Goal: Contribute content: Contribute content

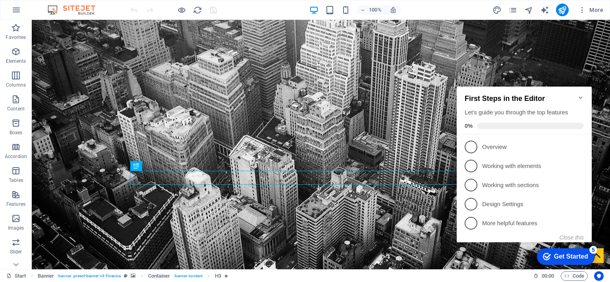
click at [580, 96] on icon "Minimize checklist" at bounding box center [581, 97] width 4 height 2
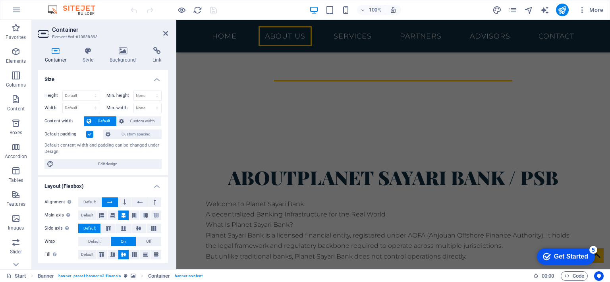
scroll to position [359, 0]
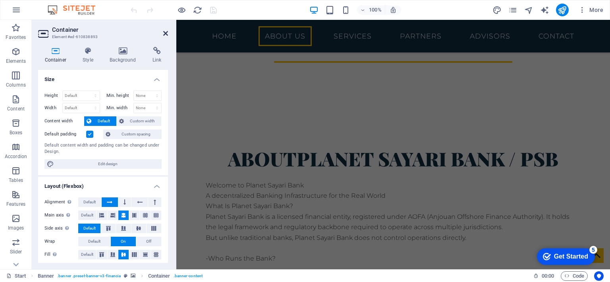
click at [165, 31] on icon at bounding box center [165, 33] width 5 height 6
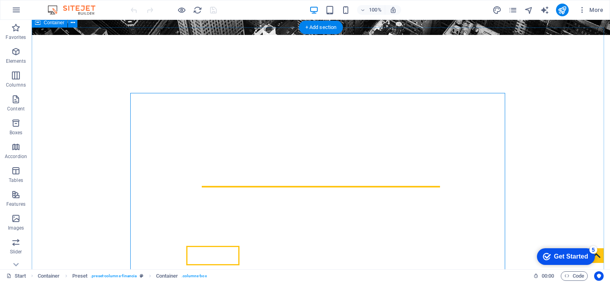
scroll to position [241, 0]
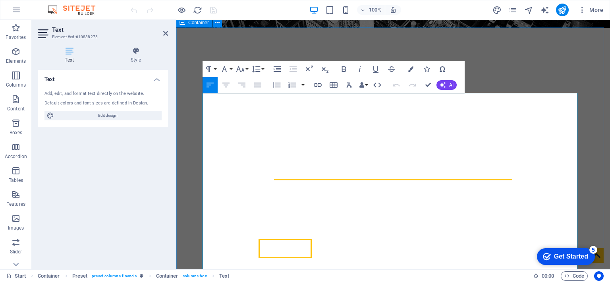
drag, startPoint x: 387, startPoint y: 111, endPoint x: 195, endPoint y: 96, distance: 192.7
click at [345, 67] on icon "button" at bounding box center [344, 69] width 4 height 6
drag, startPoint x: 292, startPoint y: 129, endPoint x: 197, endPoint y: 134, distance: 94.6
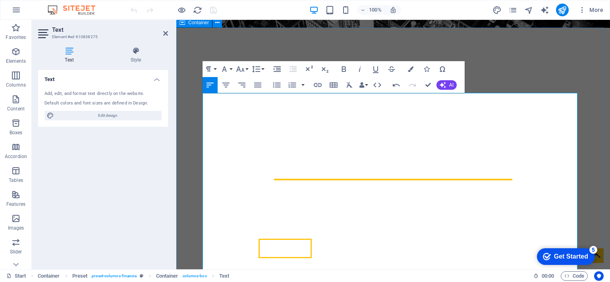
click at [343, 68] on icon "button" at bounding box center [344, 69] width 10 height 10
drag, startPoint x: 274, startPoint y: 179, endPoint x: 184, endPoint y: 175, distance: 89.8
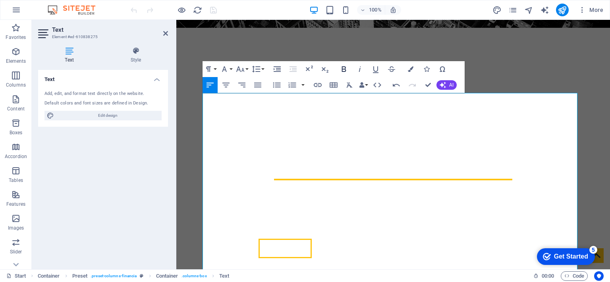
click at [343, 69] on icon "button" at bounding box center [344, 69] width 10 height 10
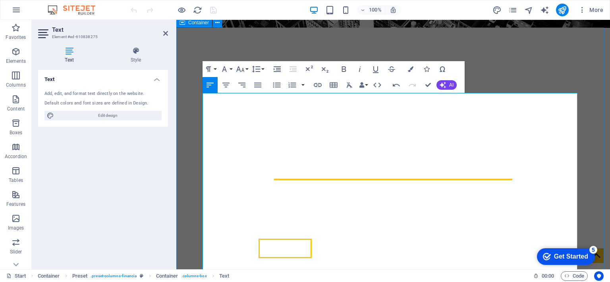
drag, startPoint x: 264, startPoint y: 256, endPoint x: 200, endPoint y: 253, distance: 64.0
click at [344, 69] on icon "button" at bounding box center [344, 69] width 10 height 10
drag, startPoint x: 240, startPoint y: 203, endPoint x: 199, endPoint y: 205, distance: 41.4
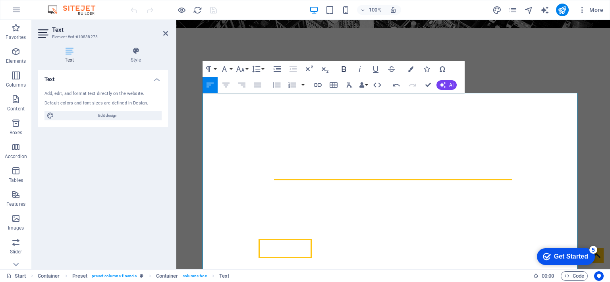
click at [345, 69] on icon "button" at bounding box center [344, 69] width 4 height 6
drag, startPoint x: 256, startPoint y: 214, endPoint x: 201, endPoint y: 212, distance: 55.2
click at [343, 72] on icon "button" at bounding box center [344, 69] width 4 height 6
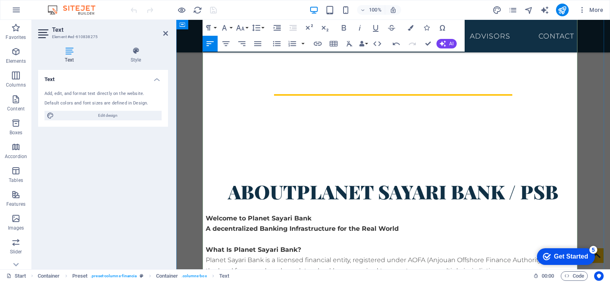
scroll to position [337, 0]
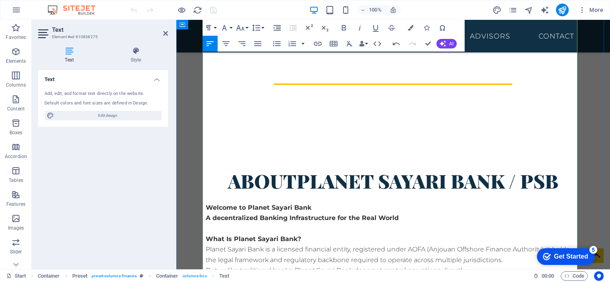
click at [331, 47] on icon "button" at bounding box center [334, 44] width 10 height 10
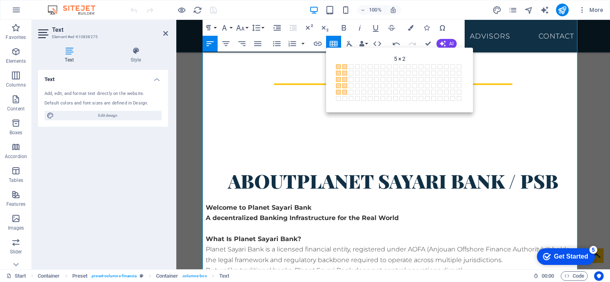
click at [346, 93] on span at bounding box center [344, 92] width 5 height 5
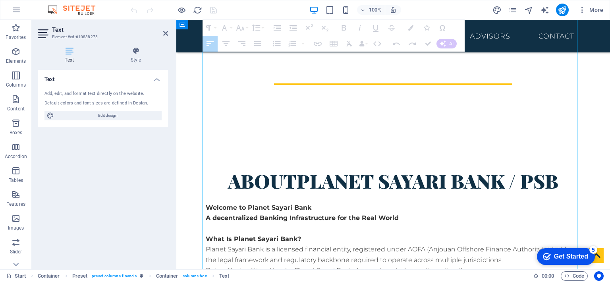
drag, startPoint x: 391, startPoint y: 172, endPoint x: 316, endPoint y: 173, distance: 74.7
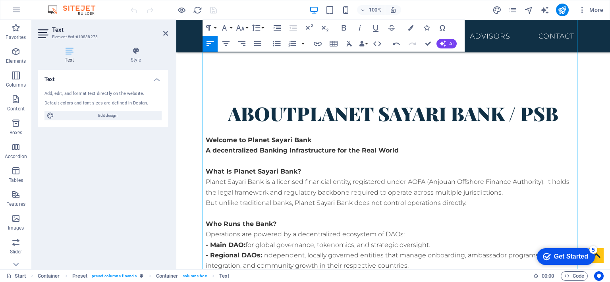
scroll to position [412, 0]
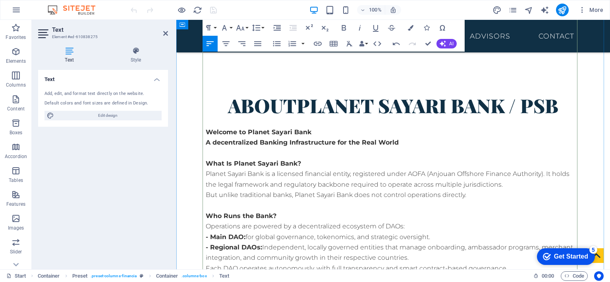
drag, startPoint x: 544, startPoint y: 205, endPoint x: 200, endPoint y: 158, distance: 347.5
drag, startPoint x: 261, startPoint y: 164, endPoint x: 195, endPoint y: 161, distance: 65.6
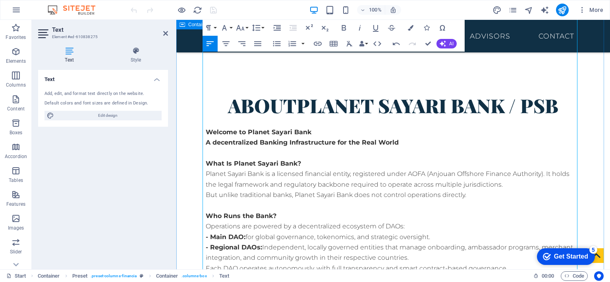
click at [348, 25] on icon "button" at bounding box center [344, 28] width 10 height 10
drag, startPoint x: 287, startPoint y: 227, endPoint x: 180, endPoint y: 224, distance: 107.2
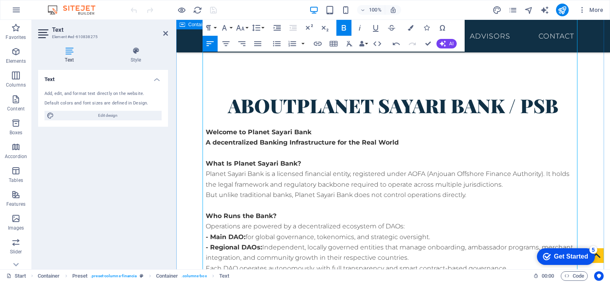
click at [342, 26] on icon "button" at bounding box center [344, 28] width 4 height 6
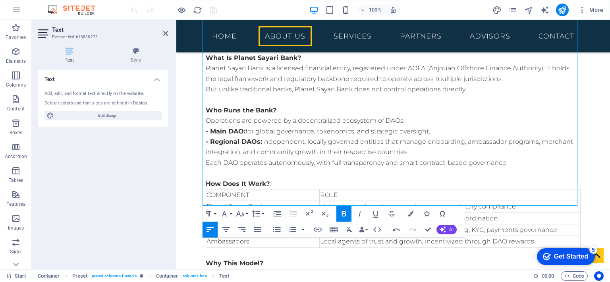
scroll to position [537, 0]
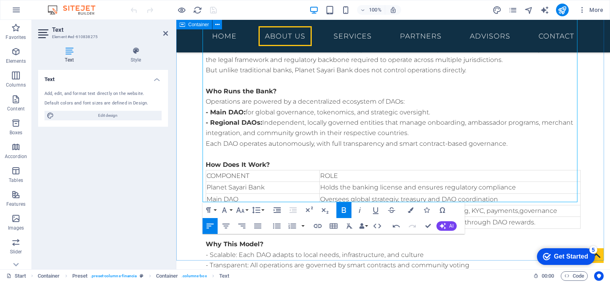
drag, startPoint x: 332, startPoint y: 196, endPoint x: 199, endPoint y: 186, distance: 133.0
click at [199, 186] on div "About Planet Sayari Bank / PSB Welcome to Planet Sayari Bank A decentralized Ba…" at bounding box center [393, 201] width 434 height 528
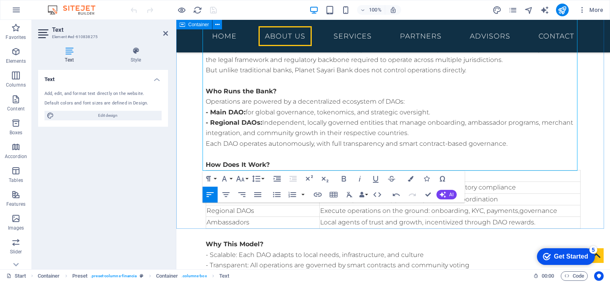
drag, startPoint x: 349, startPoint y: 166, endPoint x: 196, endPoint y: 143, distance: 154.5
click at [196, 143] on div "About Planet Sayari Bank / PSB Welcome to Planet Sayari Bank A decentralized Ba…" at bounding box center [393, 185] width 434 height 497
click at [359, 177] on icon "button" at bounding box center [360, 179] width 10 height 10
click at [345, 180] on icon "button" at bounding box center [344, 179] width 10 height 10
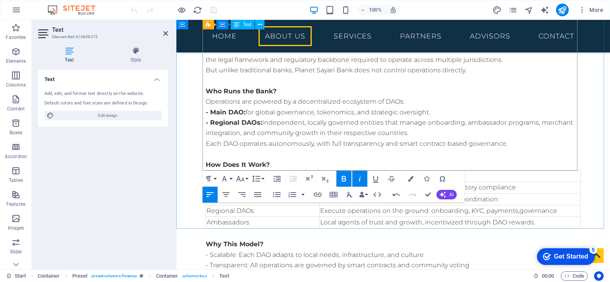
click at [541, 200] on div "About Planet Sayari Bank / PSB Welcome to Planet Sayari Bank A decentralized Ba…" at bounding box center [393, 185] width 434 height 497
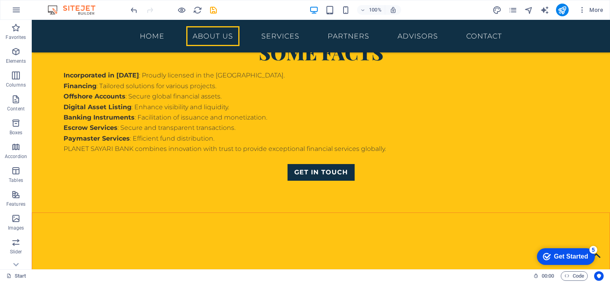
scroll to position [931, 0]
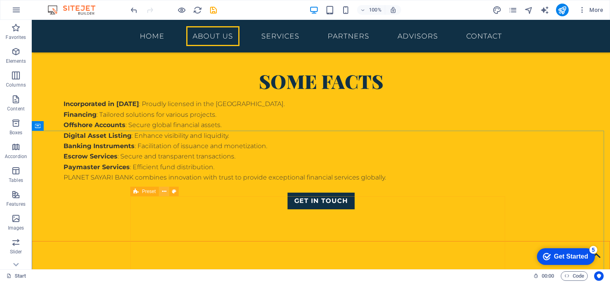
click at [162, 195] on icon at bounding box center [164, 191] width 4 height 8
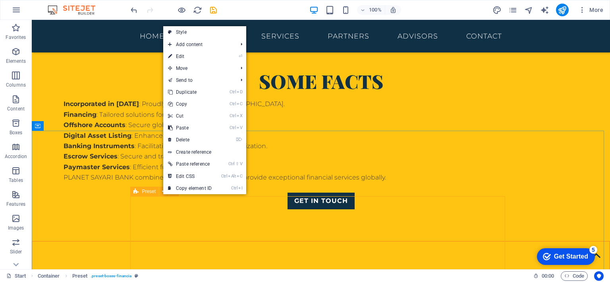
click at [139, 192] on div "Preset" at bounding box center [144, 192] width 29 height 10
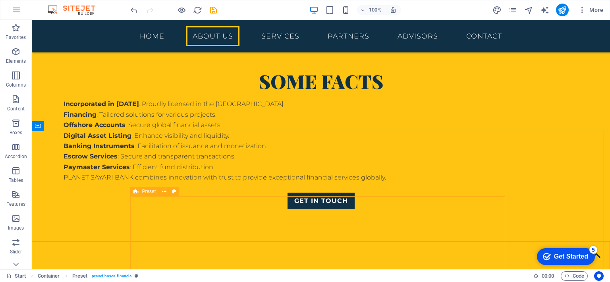
click at [148, 189] on span "Preset" at bounding box center [149, 191] width 14 height 5
click at [166, 189] on icon at bounding box center [164, 191] width 4 height 8
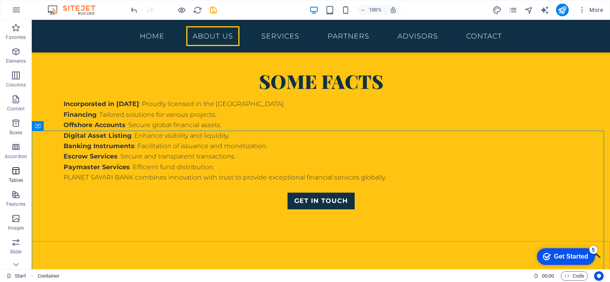
click at [17, 172] on icon "button" at bounding box center [16, 171] width 10 height 10
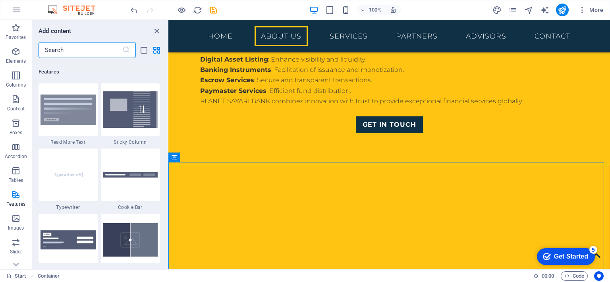
scroll to position [3080, 0]
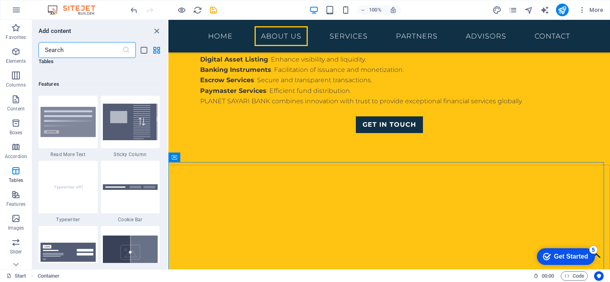
drag, startPoint x: 167, startPoint y: 133, endPoint x: 0, endPoint y: 122, distance: 166.8
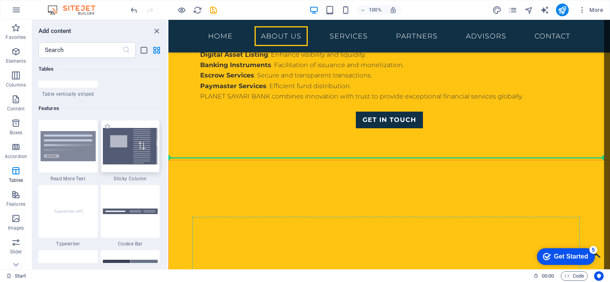
scroll to position [1015, 0]
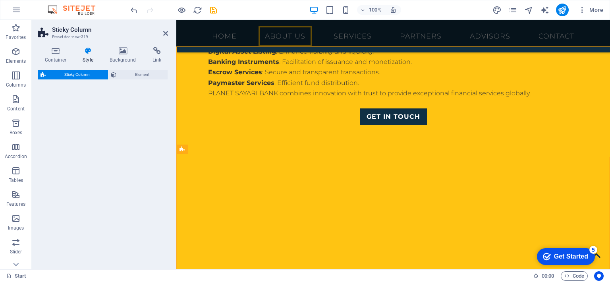
select select "%"
select select "rem"
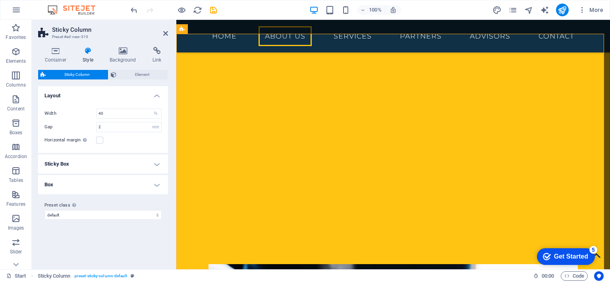
scroll to position [1144, 0]
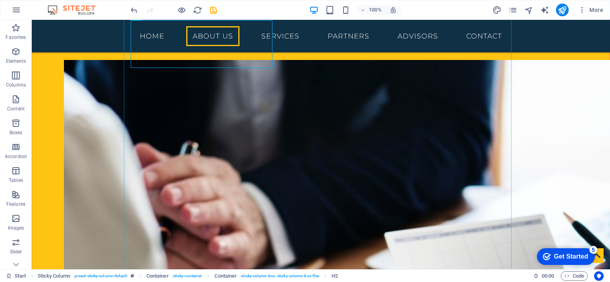
drag, startPoint x: 175, startPoint y: 93, endPoint x: 221, endPoint y: 72, distance: 50.8
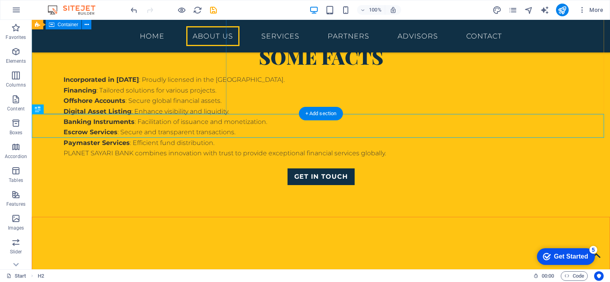
scroll to position [929, 0]
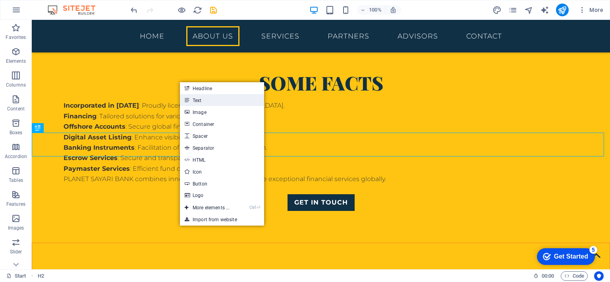
click at [201, 100] on link "Text" at bounding box center [222, 100] width 84 height 12
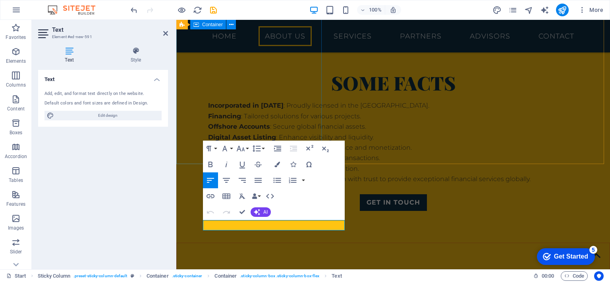
scroll to position [1005, 0]
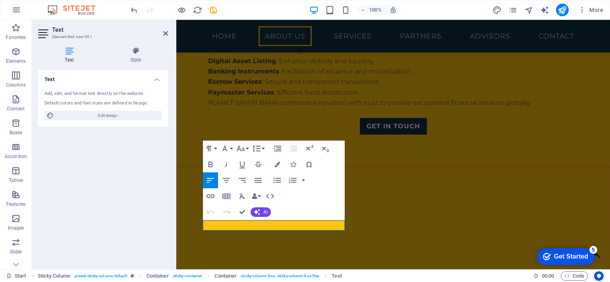
click at [67, 51] on icon at bounding box center [69, 51] width 62 height 8
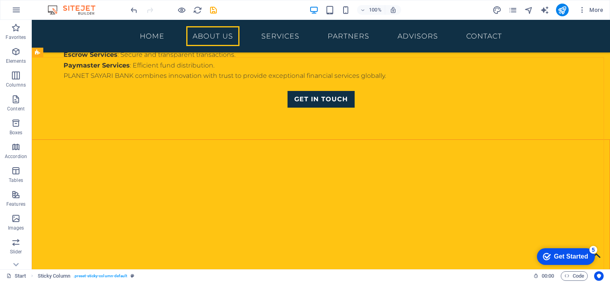
scroll to position [1037, 0]
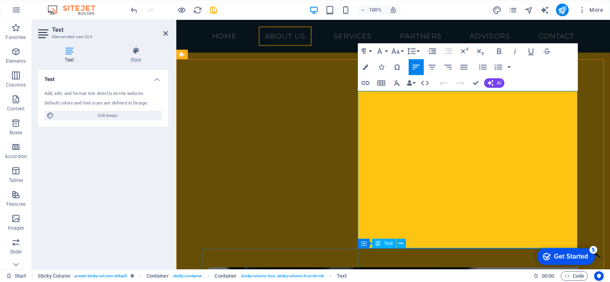
scroll to position [1136, 0]
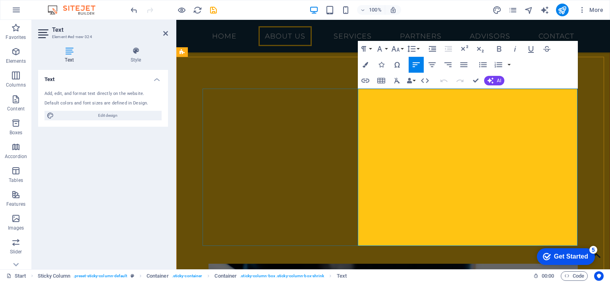
drag, startPoint x: 358, startPoint y: 194, endPoint x: 509, endPoint y: 242, distance: 158.0
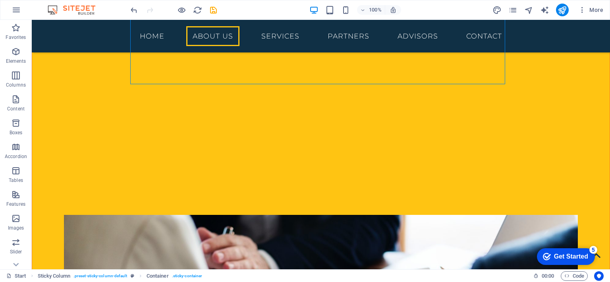
scroll to position [1159, 0]
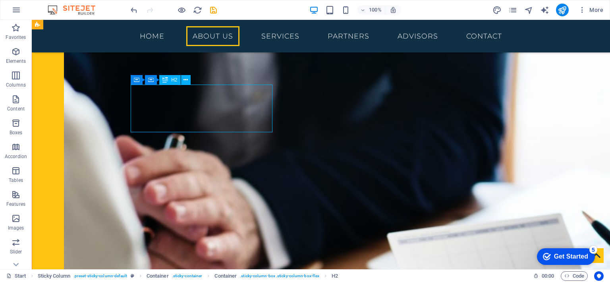
scroll to position [1266, 0]
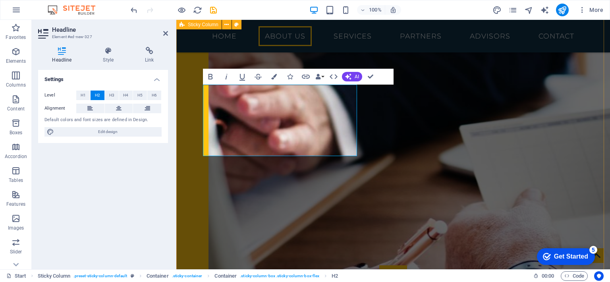
drag, startPoint x: 343, startPoint y: 143, endPoint x: 197, endPoint y: 98, distance: 152.9
click at [323, 79] on button "Data Bindings" at bounding box center [319, 77] width 11 height 16
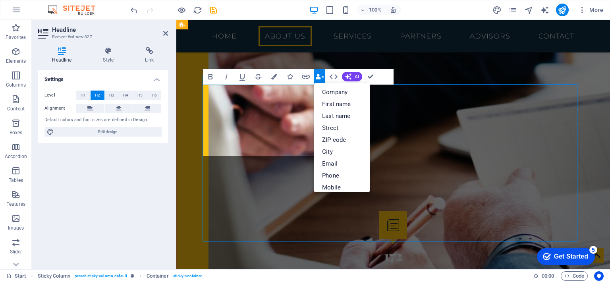
scroll to position [1159, 0]
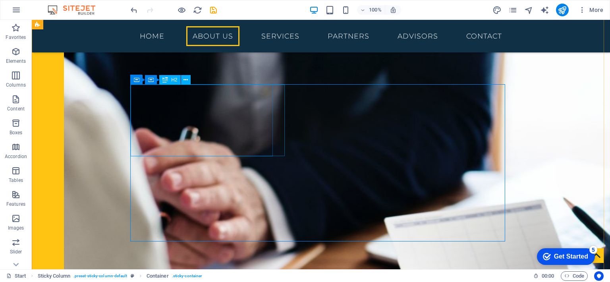
click at [166, 80] on icon at bounding box center [165, 80] width 6 height 10
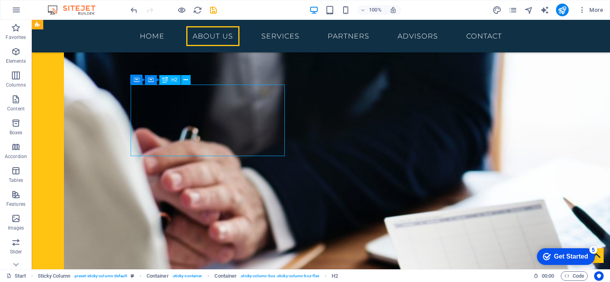
click at [171, 79] on span "H2" at bounding box center [174, 79] width 6 height 5
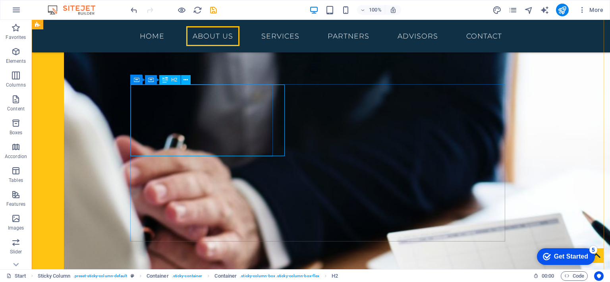
scroll to position [1266, 0]
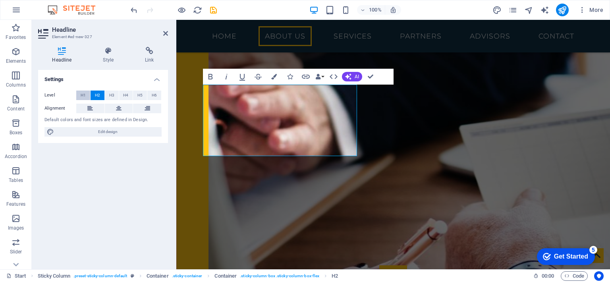
click at [87, 97] on button "H1" at bounding box center [83, 96] width 14 height 10
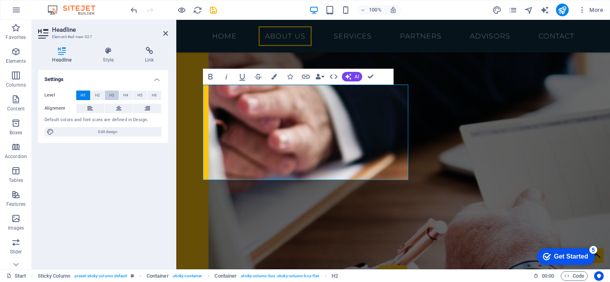
click at [116, 99] on button "H3" at bounding box center [112, 96] width 14 height 10
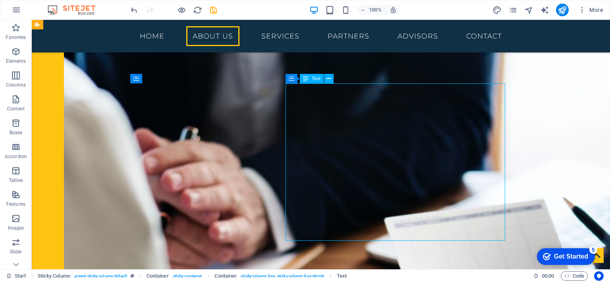
scroll to position [1159, 0]
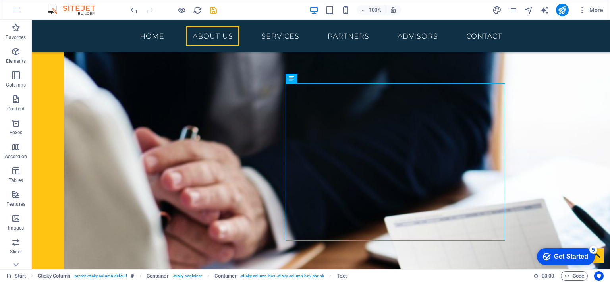
drag, startPoint x: 435, startPoint y: 236, endPoint x: 366, endPoint y: 170, distance: 95.8
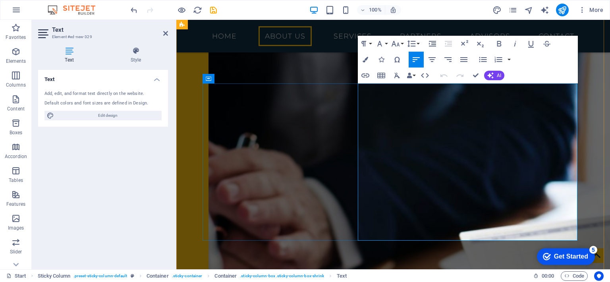
scroll to position [1267, 0]
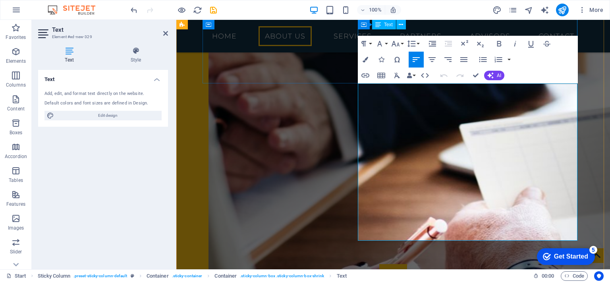
drag, startPoint x: 509, startPoint y: 235, endPoint x: 535, endPoint y: 99, distance: 138.4
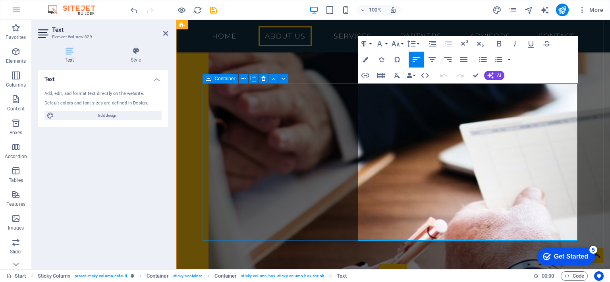
drag, startPoint x: 510, startPoint y: 235, endPoint x: 350, endPoint y: 91, distance: 214.8
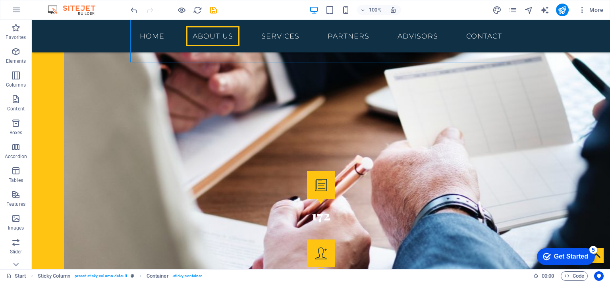
scroll to position [1302, 0]
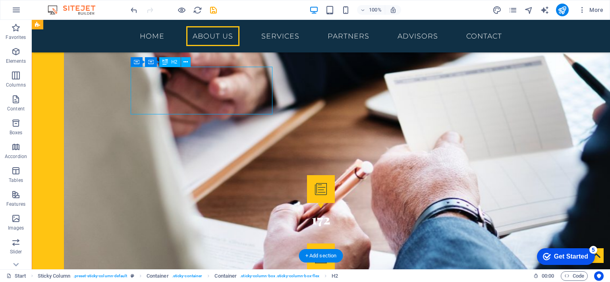
drag, startPoint x: 249, startPoint y: 104, endPoint x: 141, endPoint y: 79, distance: 111.2
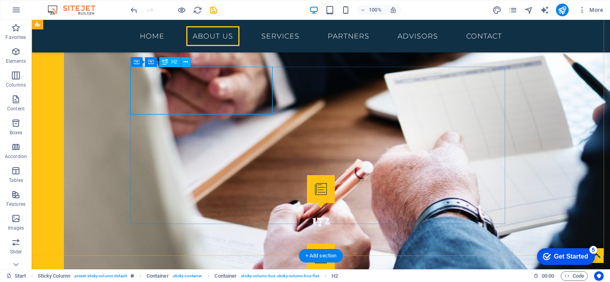
scroll to position [1410, 0]
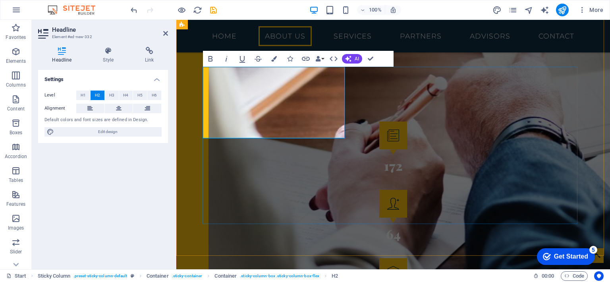
drag, startPoint x: 283, startPoint y: 128, endPoint x: 203, endPoint y: 81, distance: 92.6
click at [114, 92] on span "H3" at bounding box center [111, 96] width 5 height 10
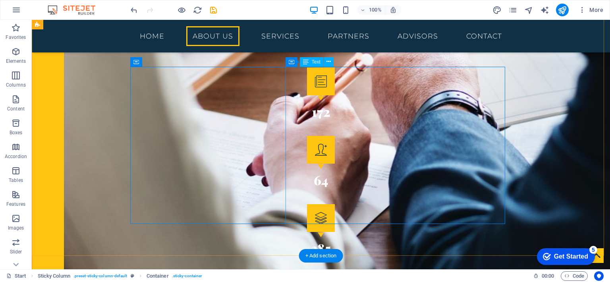
scroll to position [1302, 0]
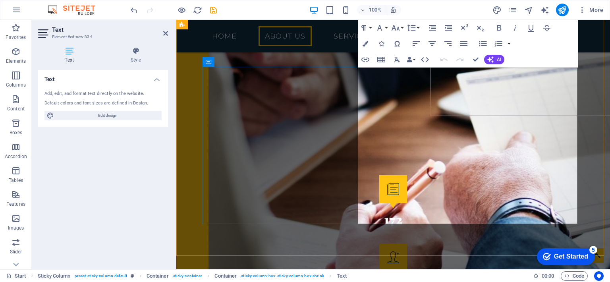
scroll to position [1410, 0]
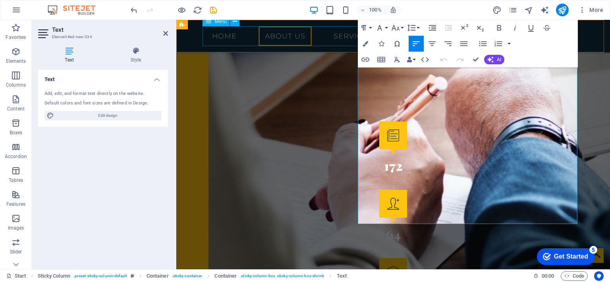
drag, startPoint x: 507, startPoint y: 219, endPoint x: 356, endPoint y: 14, distance: 255.0
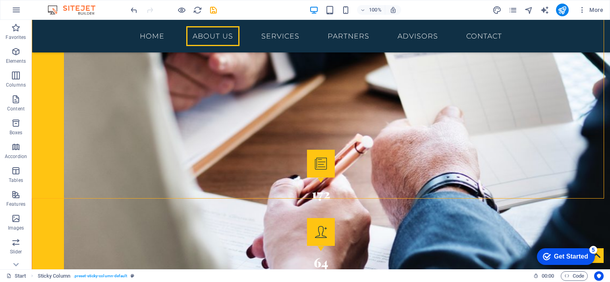
scroll to position [1332, 0]
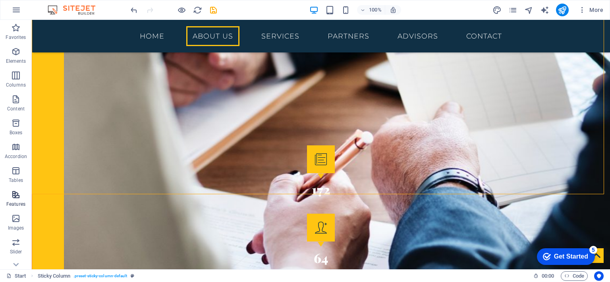
click at [17, 197] on icon "button" at bounding box center [16, 195] width 10 height 10
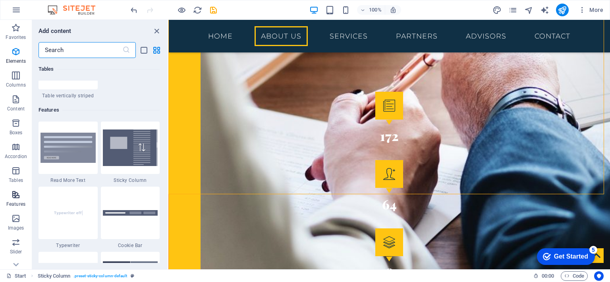
scroll to position [3095, 0]
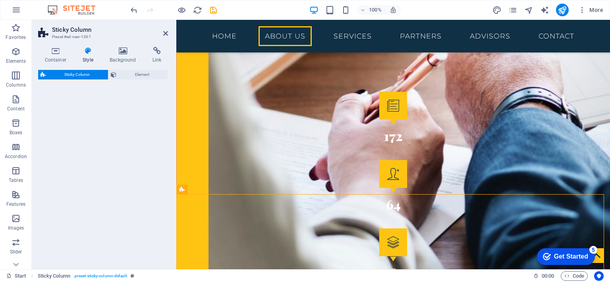
select select "%"
select select "rem"
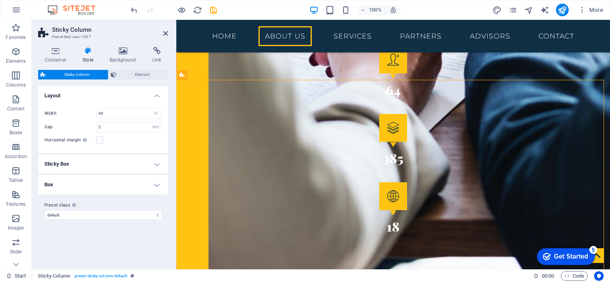
scroll to position [1559, 0]
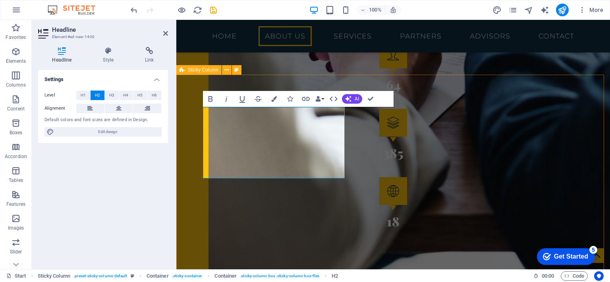
drag, startPoint x: 339, startPoint y: 164, endPoint x: 195, endPoint y: 116, distance: 152.3
click at [111, 92] on span "H3" at bounding box center [111, 96] width 5 height 10
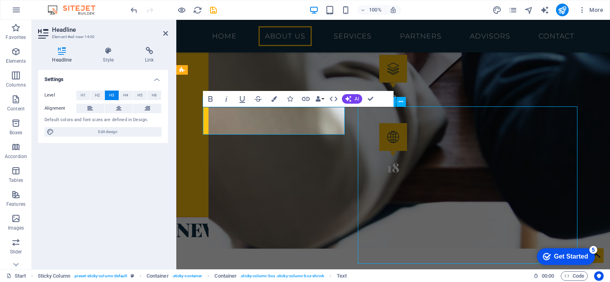
scroll to position [1452, 0]
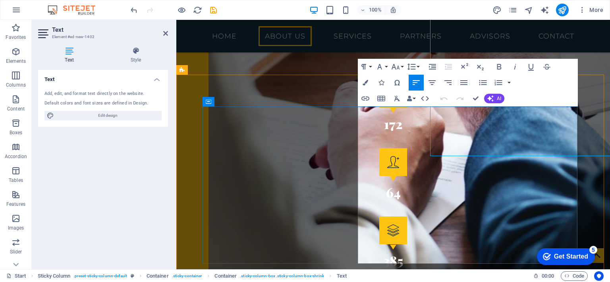
scroll to position [1559, 0]
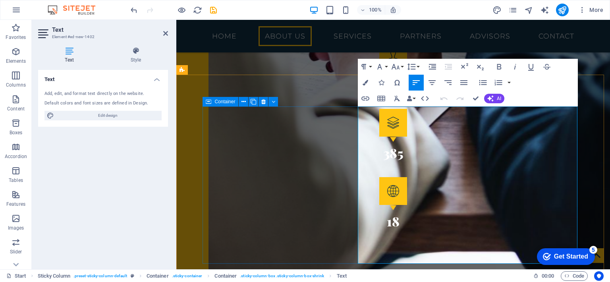
drag, startPoint x: 509, startPoint y: 259, endPoint x: 356, endPoint y: 112, distance: 211.7
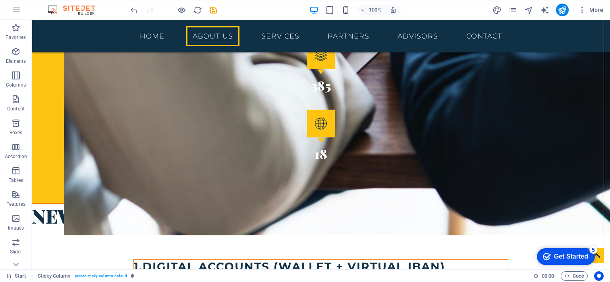
scroll to position [1578, 0]
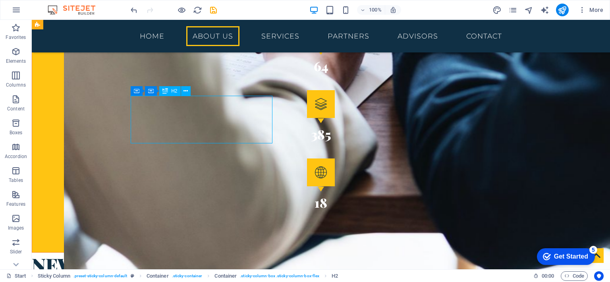
scroll to position [1686, 0]
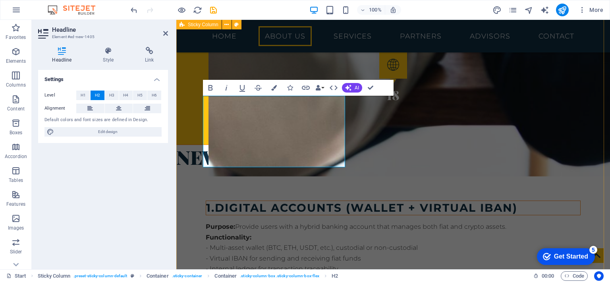
drag, startPoint x: 337, startPoint y: 156, endPoint x: 200, endPoint y: 113, distance: 143.7
click at [113, 95] on span "H3" at bounding box center [111, 96] width 5 height 10
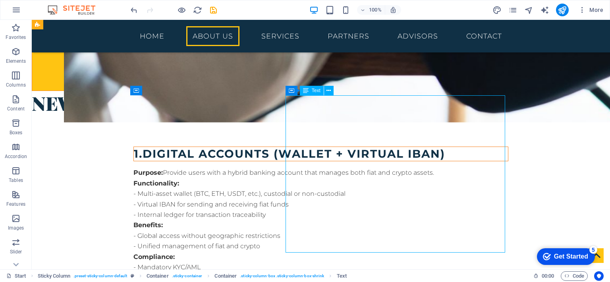
scroll to position [1578, 0]
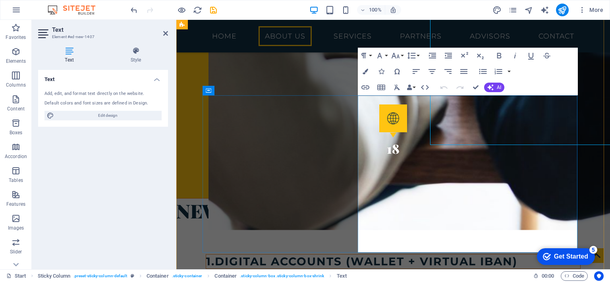
scroll to position [1686, 0]
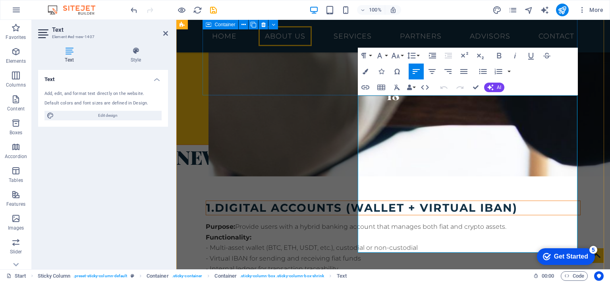
drag, startPoint x: 507, startPoint y: 248, endPoint x: 326, endPoint y: 74, distance: 251.1
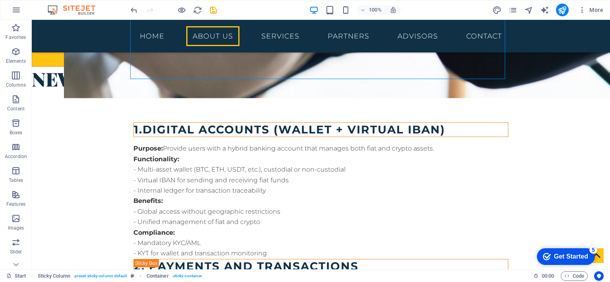
scroll to position [1714, 0]
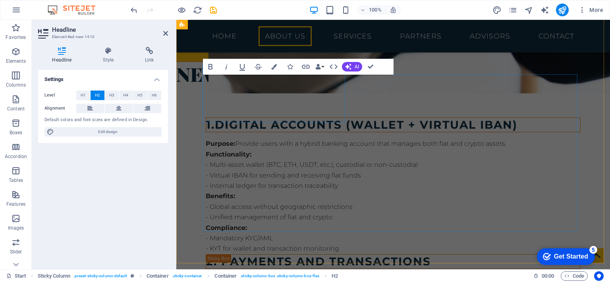
scroll to position [1822, 0]
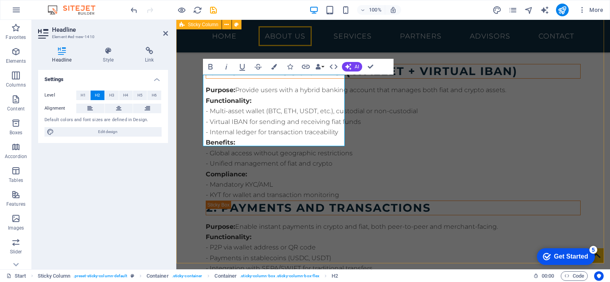
drag, startPoint x: 292, startPoint y: 134, endPoint x: 195, endPoint y: 86, distance: 109.0
click at [110, 94] on span "H3" at bounding box center [111, 96] width 5 height 10
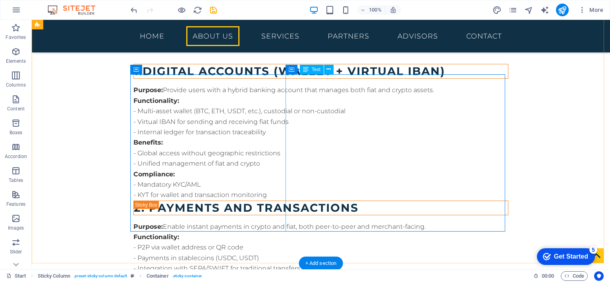
scroll to position [1714, 0]
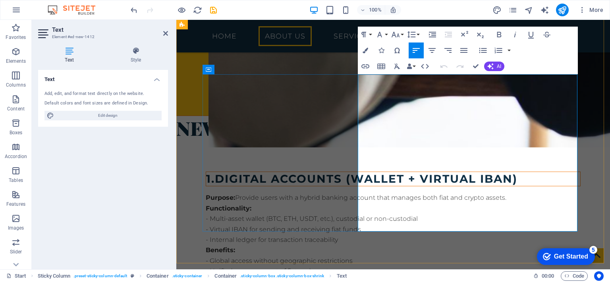
scroll to position [1822, 0]
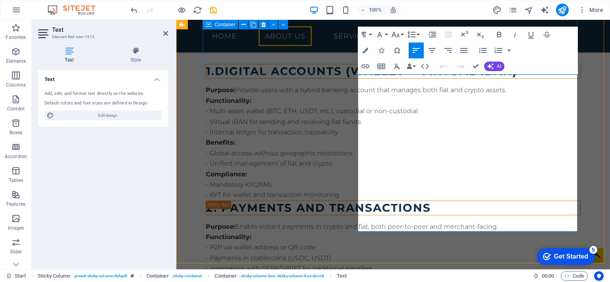
drag, startPoint x: 506, startPoint y: 227, endPoint x: 352, endPoint y: 40, distance: 242.6
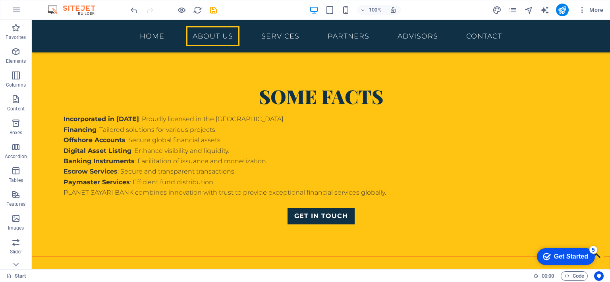
scroll to position [986, 0]
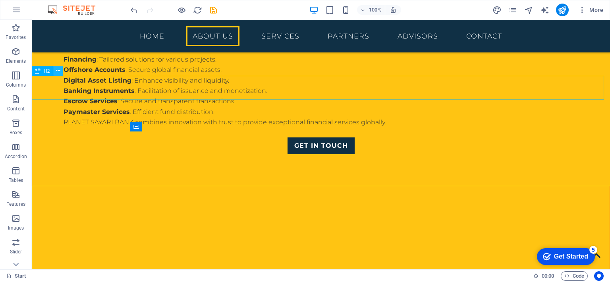
click at [58, 71] on icon at bounding box center [58, 71] width 4 height 8
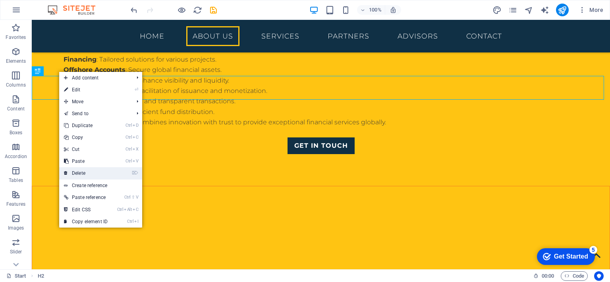
click at [75, 171] on link "⌦ Delete" at bounding box center [85, 173] width 53 height 12
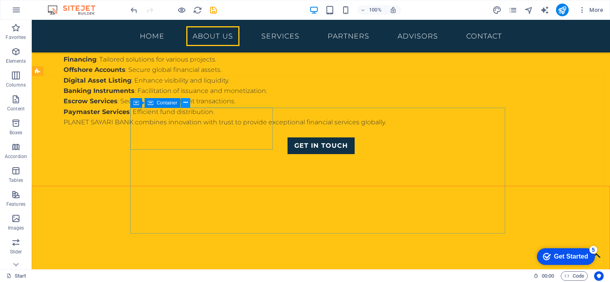
click at [186, 102] on icon at bounding box center [185, 102] width 4 height 8
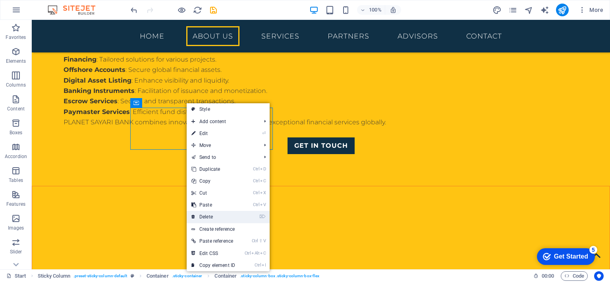
click at [205, 213] on link "⌦ Delete" at bounding box center [213, 217] width 53 height 12
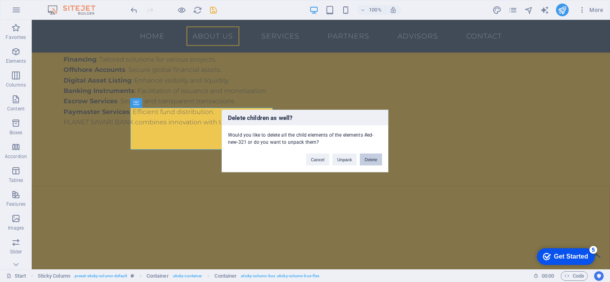
click at [366, 156] on button "Delete" at bounding box center [371, 160] width 22 height 12
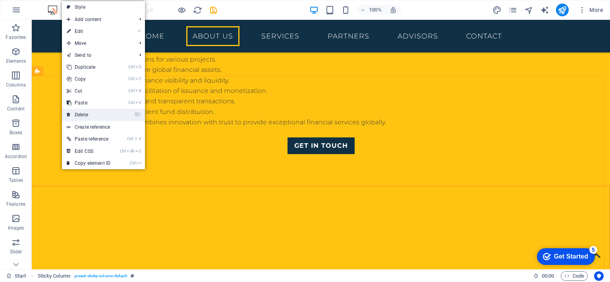
click at [84, 115] on link "⌦ Delete" at bounding box center [88, 115] width 53 height 12
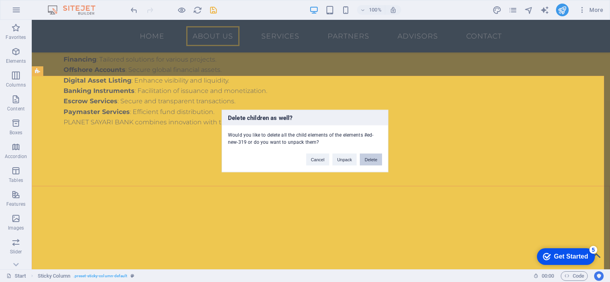
click at [368, 160] on button "Delete" at bounding box center [371, 160] width 22 height 12
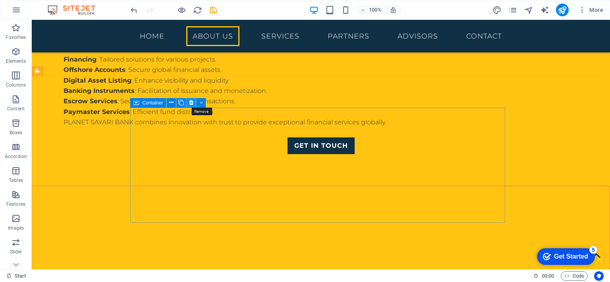
click at [190, 102] on icon at bounding box center [191, 102] width 4 height 8
click at [191, 102] on icon at bounding box center [191, 102] width 4 height 8
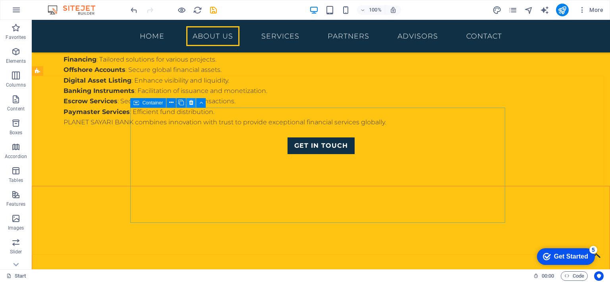
click at [191, 102] on icon at bounding box center [191, 102] width 4 height 8
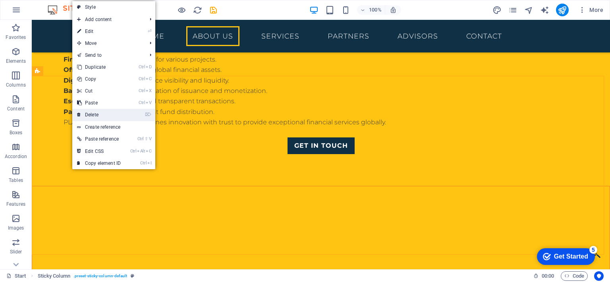
click at [92, 114] on link "⌦ Delete" at bounding box center [98, 115] width 53 height 12
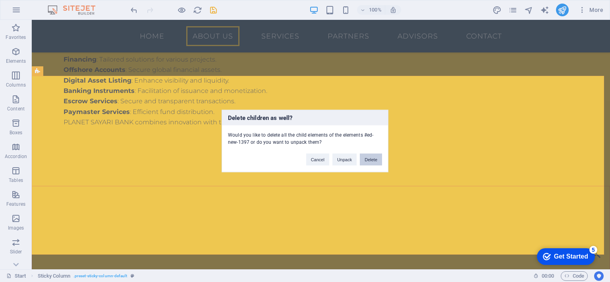
click at [367, 160] on button "Delete" at bounding box center [371, 160] width 22 height 12
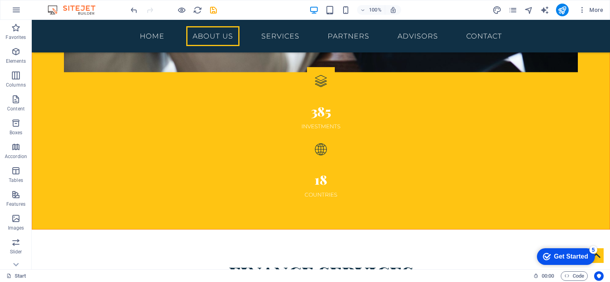
scroll to position [1479, 0]
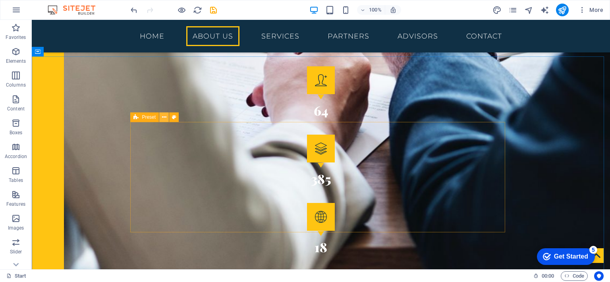
click at [164, 117] on icon at bounding box center [164, 117] width 4 height 8
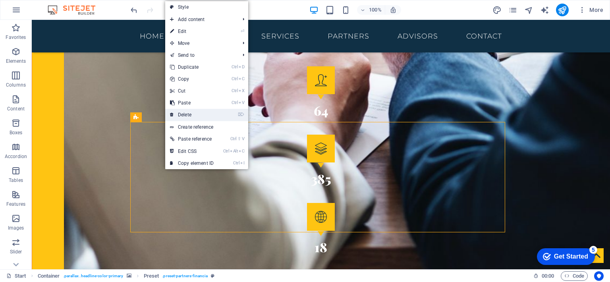
click at [185, 111] on link "⌦ Delete" at bounding box center [191, 115] width 53 height 12
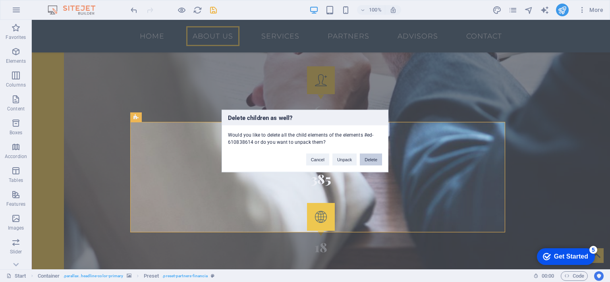
click at [366, 156] on button "Delete" at bounding box center [371, 160] width 22 height 12
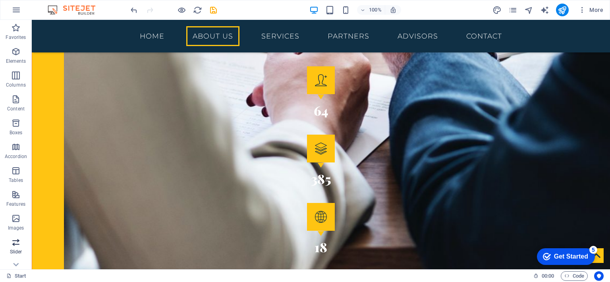
click at [15, 243] on icon "button" at bounding box center [16, 242] width 10 height 10
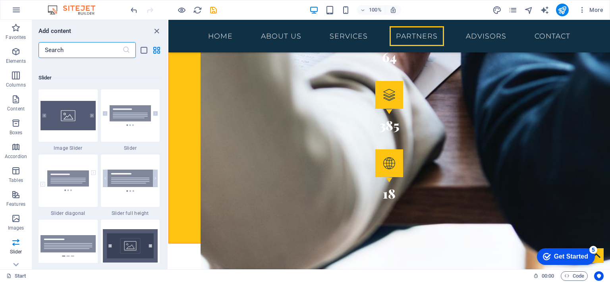
scroll to position [4505, 0]
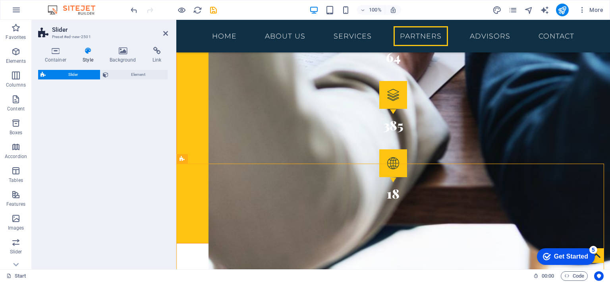
select select "rem"
select select "px"
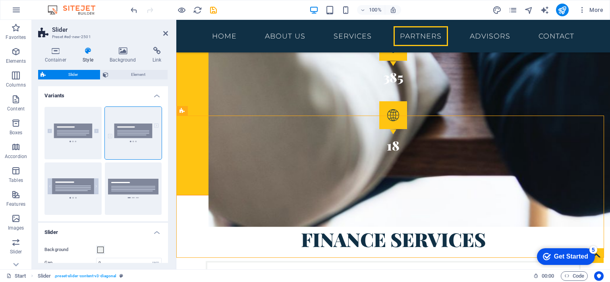
scroll to position [1646, 0]
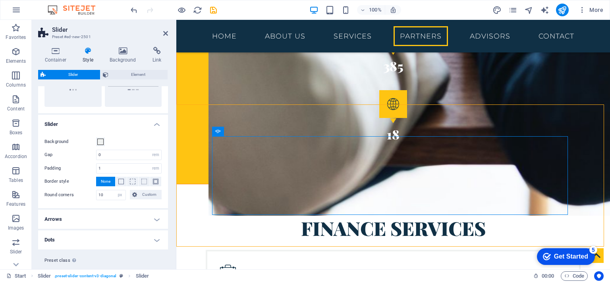
scroll to position [109, 0]
drag, startPoint x: 167, startPoint y: 143, endPoint x: 1, endPoint y: 186, distance: 171.2
click at [153, 179] on span at bounding box center [156, 181] width 6 height 6
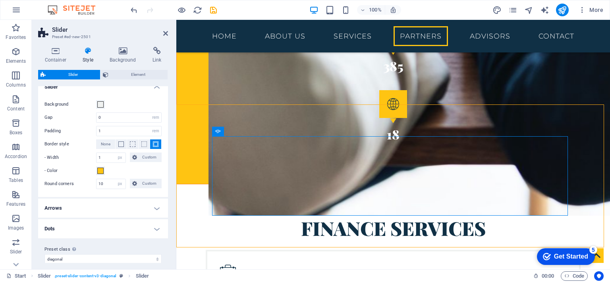
scroll to position [148, 0]
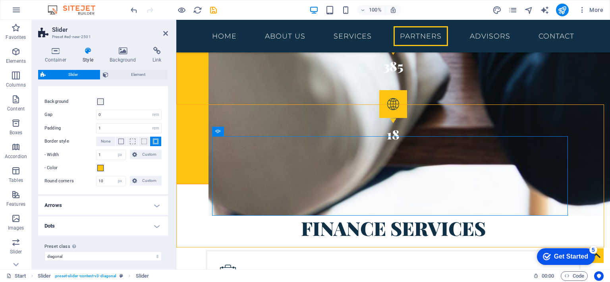
click at [156, 226] on h4 "Dots" at bounding box center [103, 225] width 130 height 19
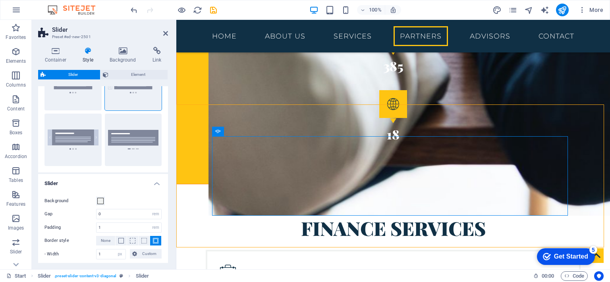
scroll to position [0, 0]
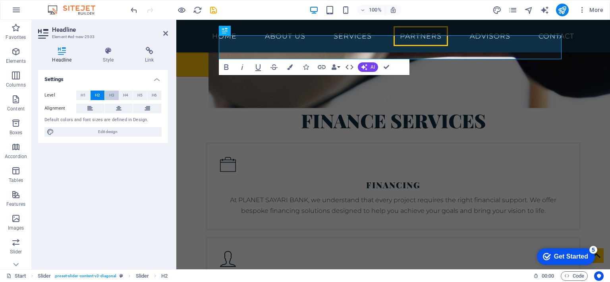
click at [110, 92] on span "H3" at bounding box center [111, 96] width 5 height 10
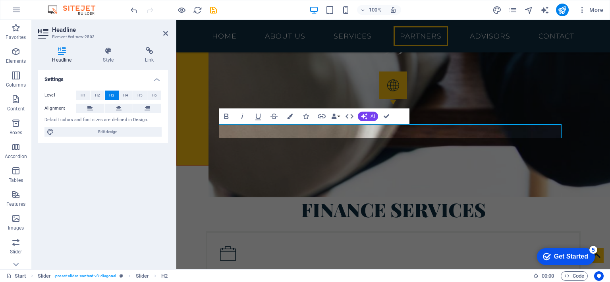
scroll to position [1668, 0]
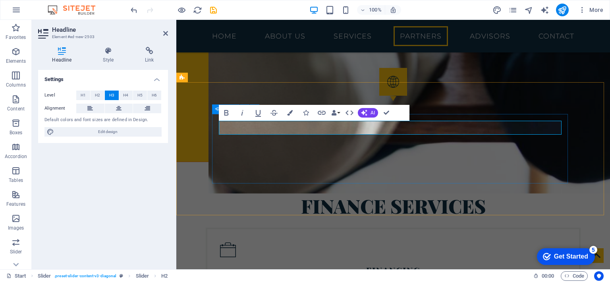
drag, startPoint x: 270, startPoint y: 127, endPoint x: 218, endPoint y: 131, distance: 52.1
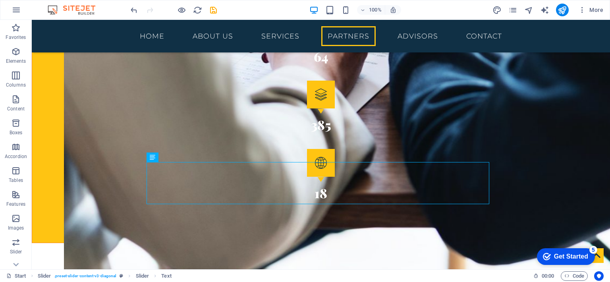
scroll to position [1537, 0]
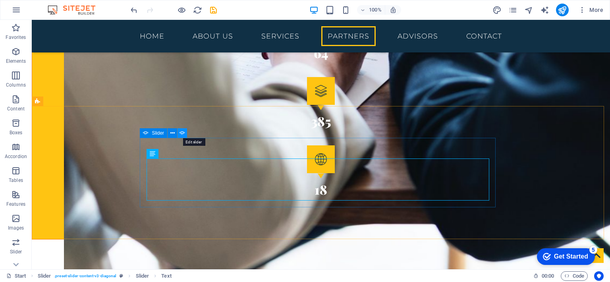
click at [185, 131] on button at bounding box center [182, 133] width 10 height 10
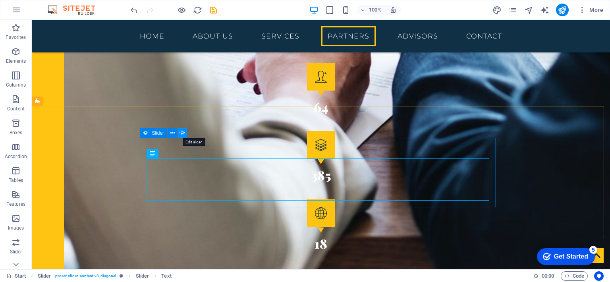
select select "ms"
select select "s"
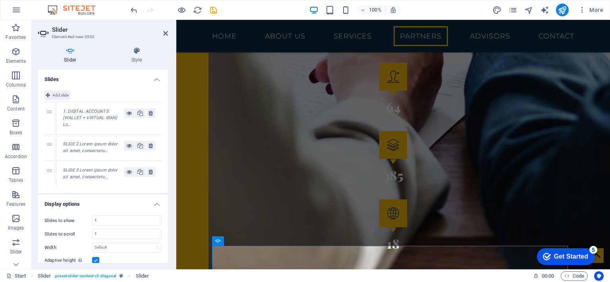
click at [52, 94] on button "Add slide" at bounding box center [56, 96] width 25 height 10
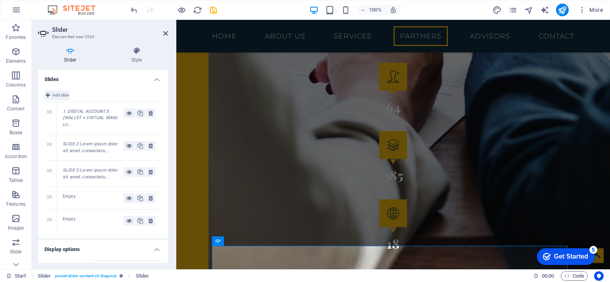
click at [52, 94] on button "Add slide" at bounding box center [56, 96] width 25 height 10
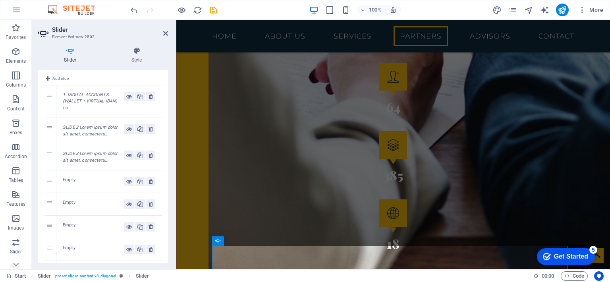
scroll to position [0, 0]
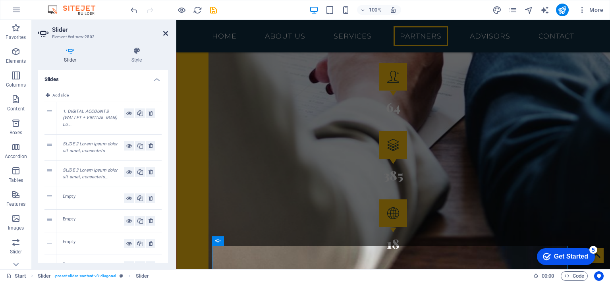
click at [165, 32] on icon at bounding box center [165, 33] width 5 height 6
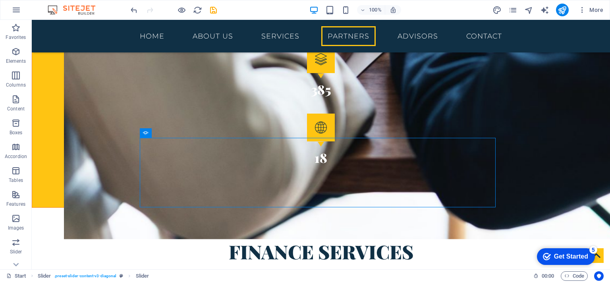
scroll to position [1590, 0]
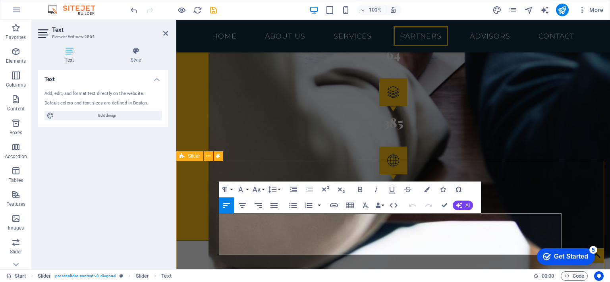
drag, startPoint x: 396, startPoint y: 252, endPoint x: 202, endPoint y: 207, distance: 198.4
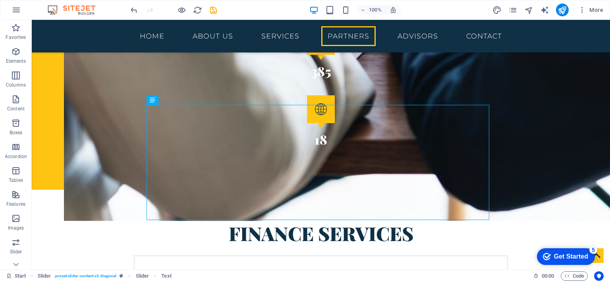
scroll to position [1591, 0]
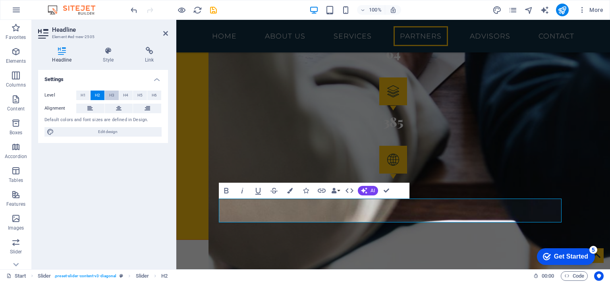
click at [111, 96] on span "H3" at bounding box center [111, 96] width 5 height 10
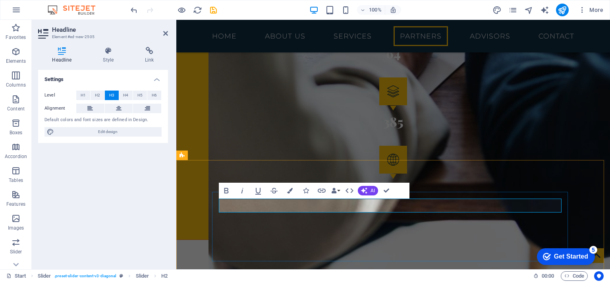
drag, startPoint x: 275, startPoint y: 207, endPoint x: 222, endPoint y: 204, distance: 53.3
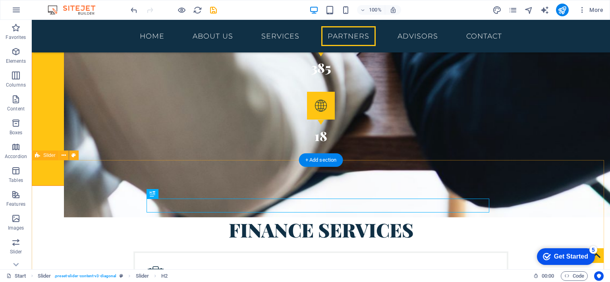
scroll to position [1483, 0]
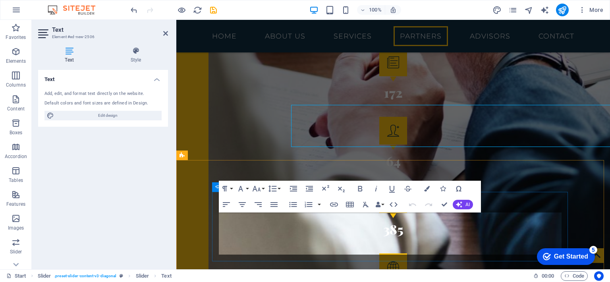
scroll to position [1591, 0]
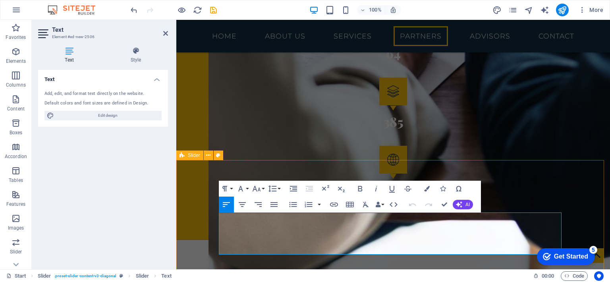
drag, startPoint x: 395, startPoint y: 247, endPoint x: 187, endPoint y: 218, distance: 210.9
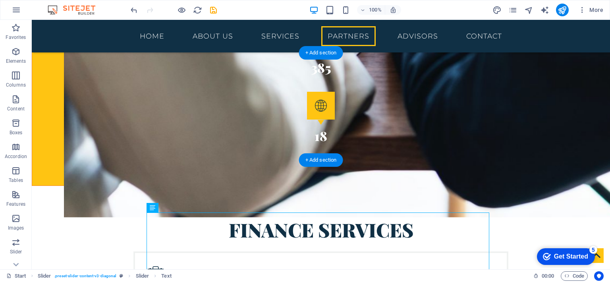
scroll to position [1483, 0]
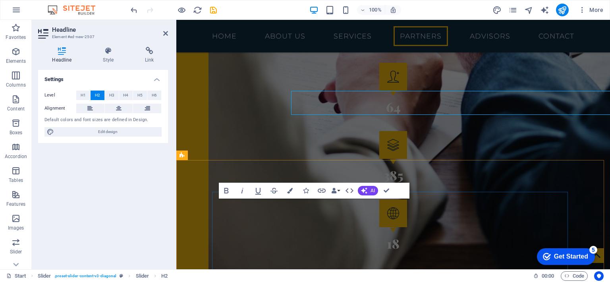
scroll to position [1591, 0]
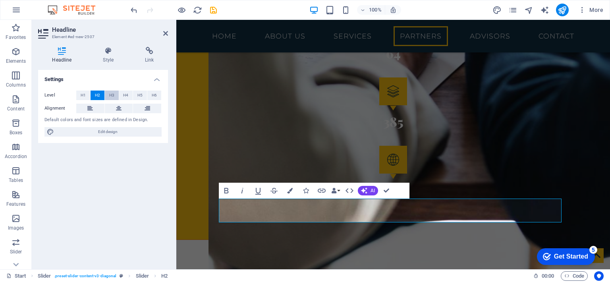
click at [109, 97] on span "H3" at bounding box center [111, 96] width 5 height 10
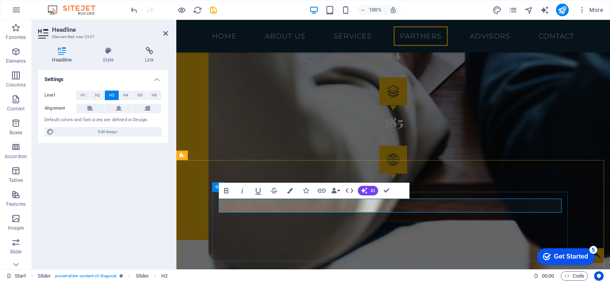
drag, startPoint x: 270, startPoint y: 204, endPoint x: 219, endPoint y: 206, distance: 50.5
drag, startPoint x: 270, startPoint y: 206, endPoint x: 218, endPoint y: 202, distance: 52.2
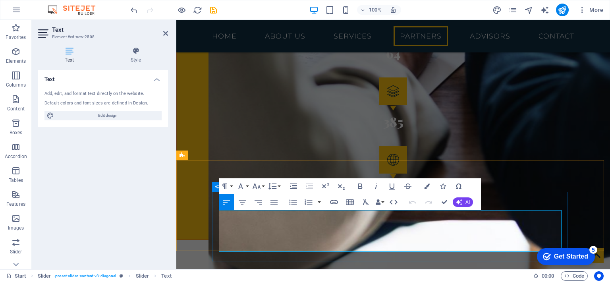
scroll to position [2, 0]
drag, startPoint x: 396, startPoint y: 245, endPoint x: 207, endPoint y: 213, distance: 191.3
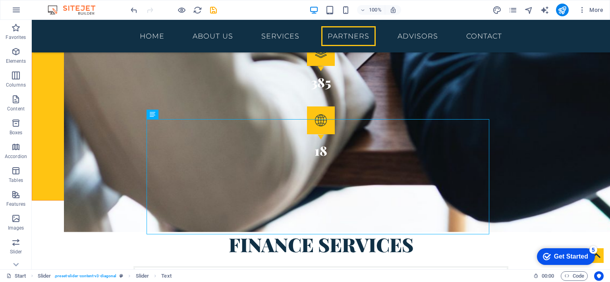
scroll to position [1576, 0]
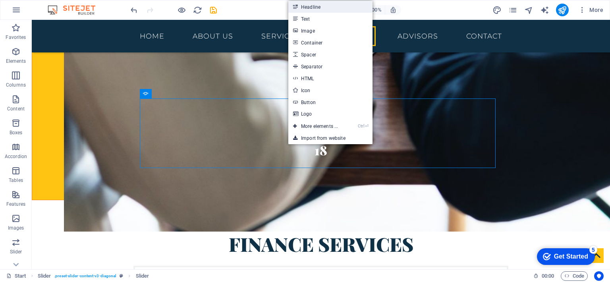
click at [307, 6] on link "Headline" at bounding box center [330, 7] width 84 height 12
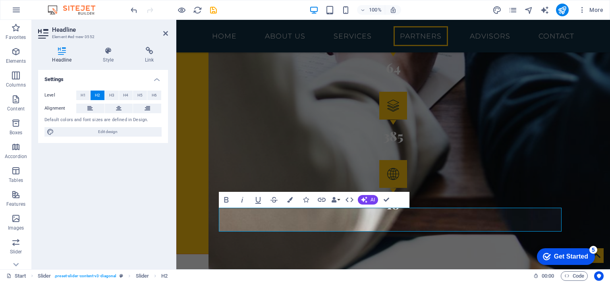
scroll to position [5, 0]
click at [110, 92] on span "H3" at bounding box center [111, 96] width 5 height 10
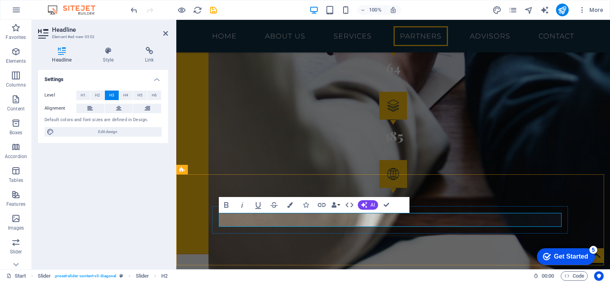
drag, startPoint x: 325, startPoint y: 219, endPoint x: 219, endPoint y: 221, distance: 106.0
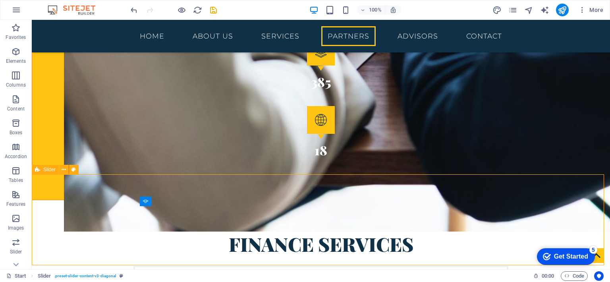
scroll to position [1469, 0]
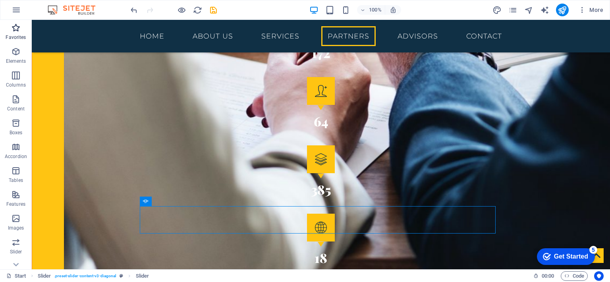
click at [17, 25] on icon "button" at bounding box center [16, 28] width 10 height 10
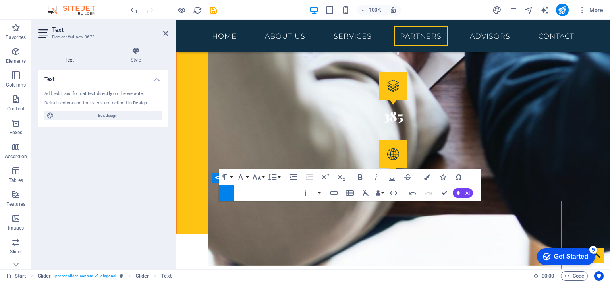
scroll to position [1622, 0]
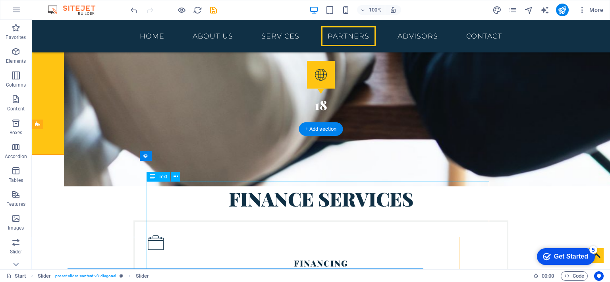
scroll to position [1514, 0]
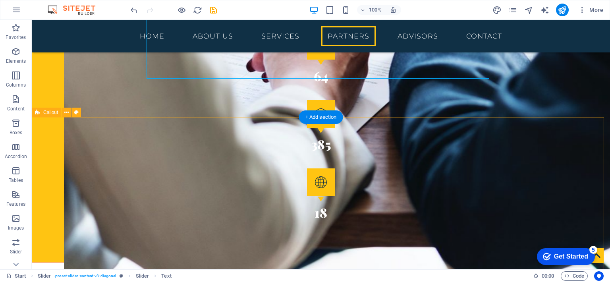
scroll to position [1732, 0]
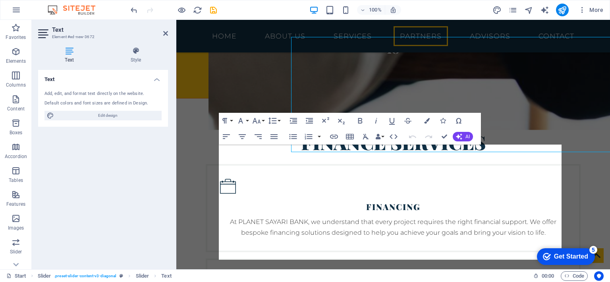
scroll to position [1659, 0]
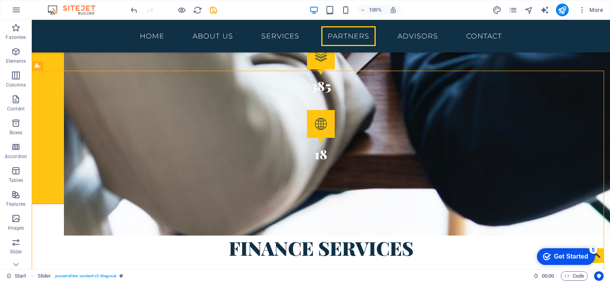
scroll to position [1576, 0]
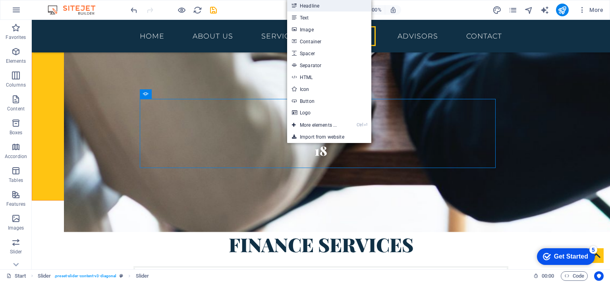
click at [310, 4] on link "Headline" at bounding box center [329, 6] width 84 height 12
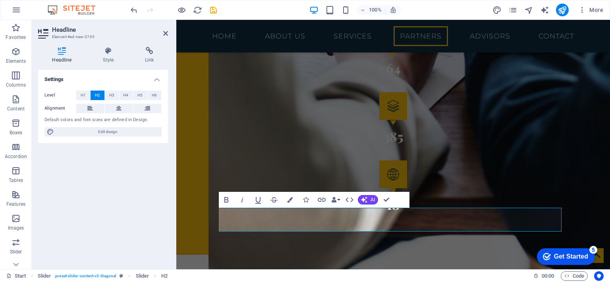
scroll to position [5, 0]
click at [113, 94] on span "H3" at bounding box center [111, 96] width 5 height 10
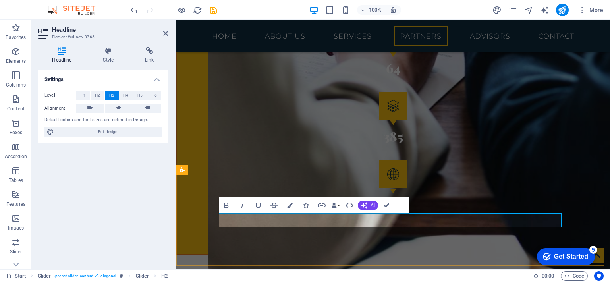
drag, startPoint x: 327, startPoint y: 221, endPoint x: 222, endPoint y: 224, distance: 105.3
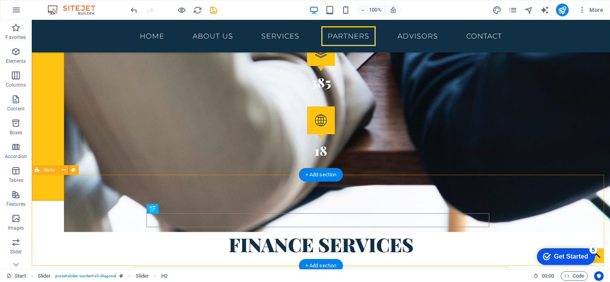
scroll to position [1468, 0]
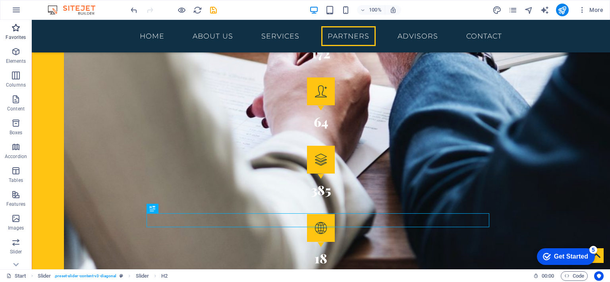
click at [17, 31] on icon "button" at bounding box center [16, 28] width 10 height 10
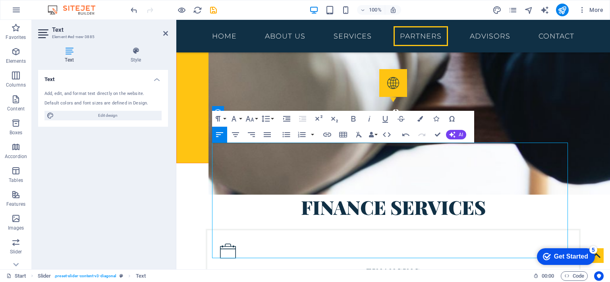
scroll to position [1671, 0]
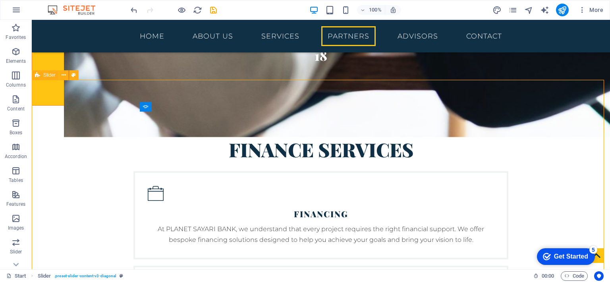
scroll to position [1563, 0]
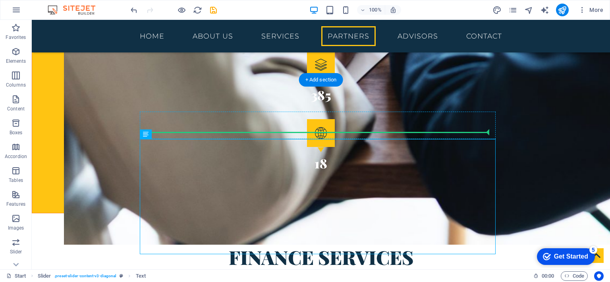
drag, startPoint x: 188, startPoint y: 156, endPoint x: 162, endPoint y: 125, distance: 40.0
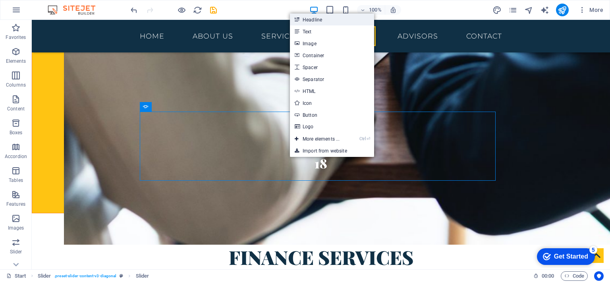
click at [319, 21] on link "Headline" at bounding box center [332, 19] width 84 height 12
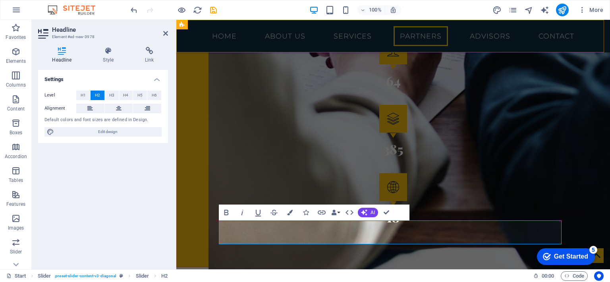
scroll to position [5, 0]
click at [114, 97] on span "H3" at bounding box center [111, 96] width 5 height 10
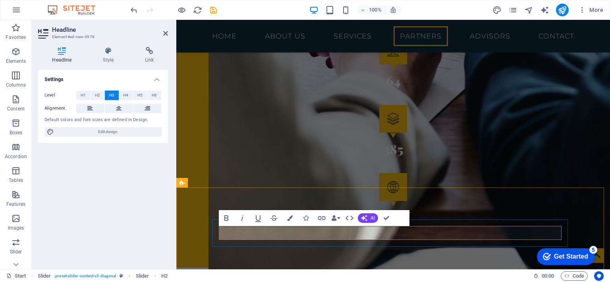
drag, startPoint x: 322, startPoint y: 233, endPoint x: 219, endPoint y: 230, distance: 103.7
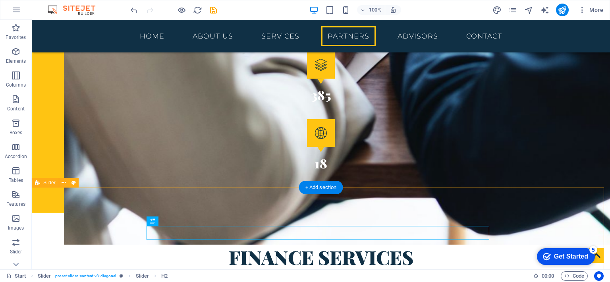
scroll to position [1456, 0]
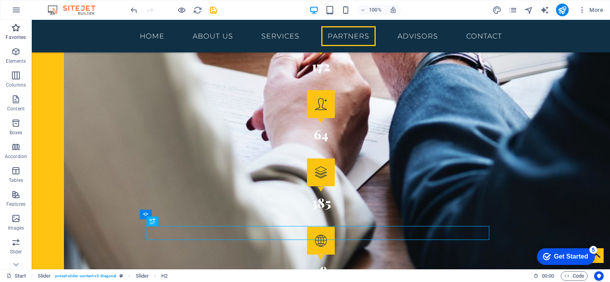
click at [17, 29] on icon "button" at bounding box center [16, 28] width 10 height 10
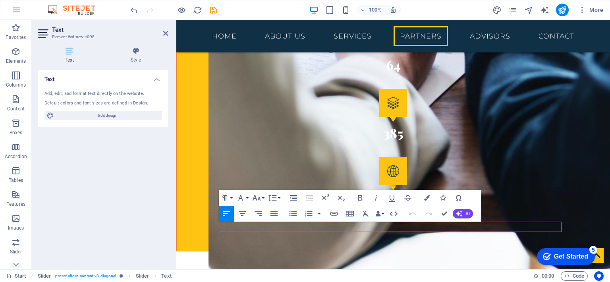
scroll to position [2, 0]
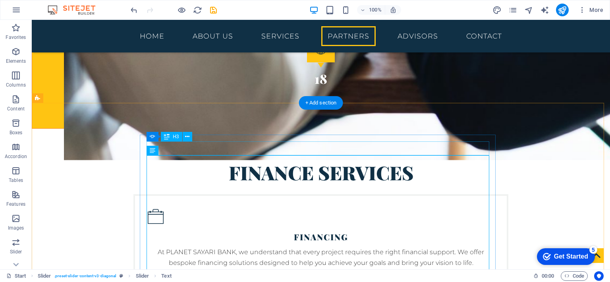
scroll to position [1540, 0]
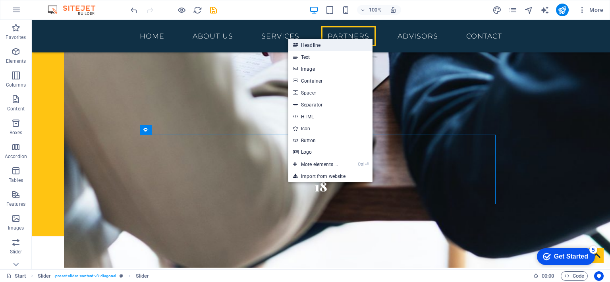
click at [314, 42] on link "Headline" at bounding box center [330, 45] width 84 height 12
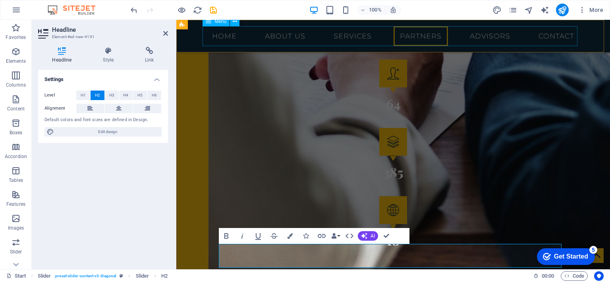
scroll to position [5, 0]
click at [110, 94] on span "H3" at bounding box center [111, 96] width 5 height 10
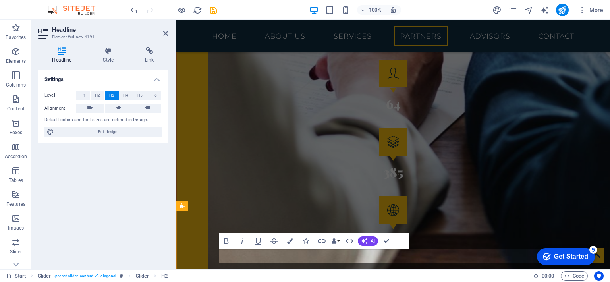
drag, startPoint x: 321, startPoint y: 254, endPoint x: 220, endPoint y: 258, distance: 100.9
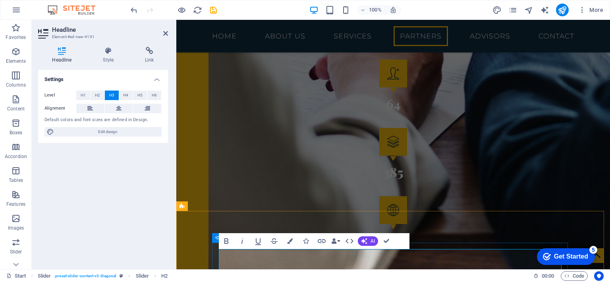
drag, startPoint x: 249, startPoint y: 267, endPoint x: 216, endPoint y: 256, distance: 34.7
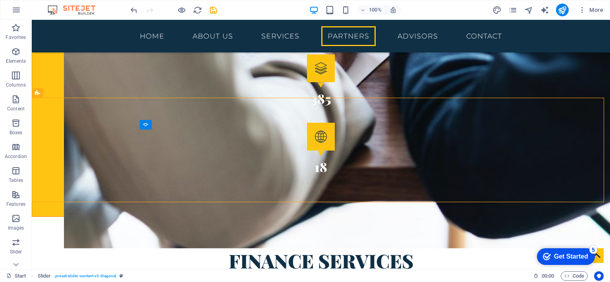
scroll to position [1563, 0]
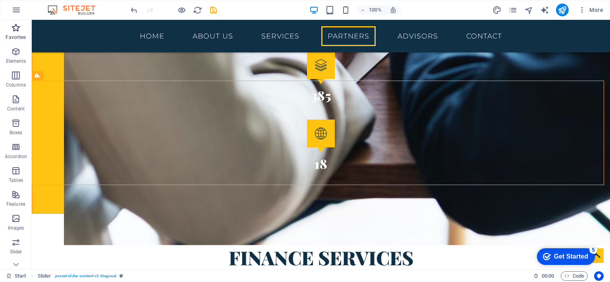
click at [19, 26] on icon "button" at bounding box center [16, 28] width 10 height 10
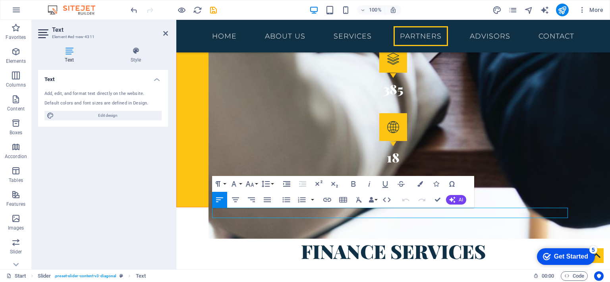
scroll to position [1616, 0]
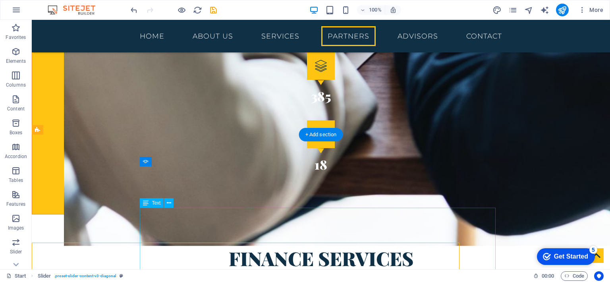
scroll to position [1508, 0]
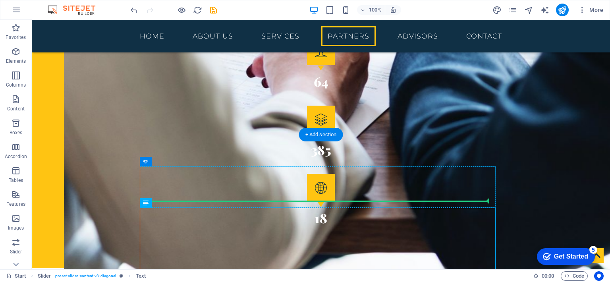
drag, startPoint x: 189, startPoint y: 222, endPoint x: 159, endPoint y: 195, distance: 39.7
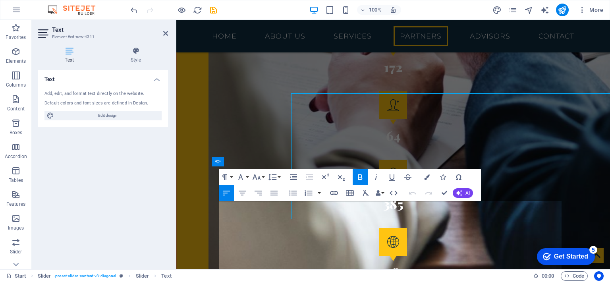
scroll to position [1616, 0]
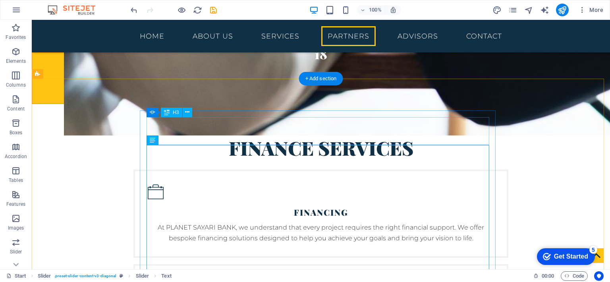
scroll to position [1564, 0]
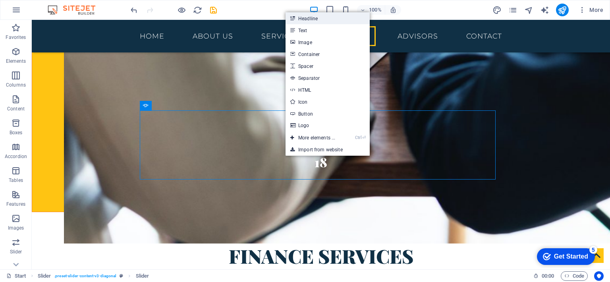
click at [309, 21] on link "Headline" at bounding box center [327, 18] width 84 height 12
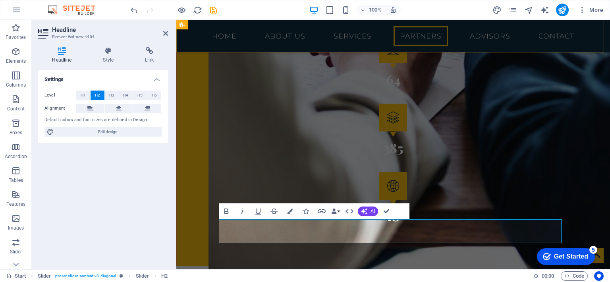
scroll to position [5, 0]
click at [112, 94] on span "H3" at bounding box center [111, 96] width 5 height 10
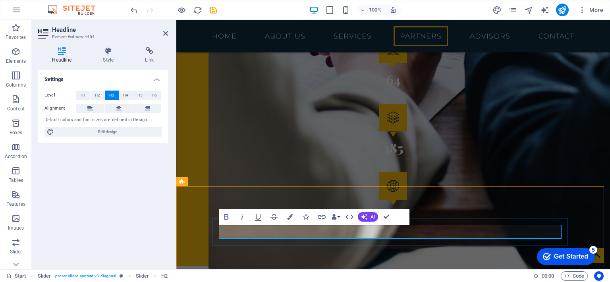
drag, startPoint x: 326, startPoint y: 232, endPoint x: 199, endPoint y: 224, distance: 127.3
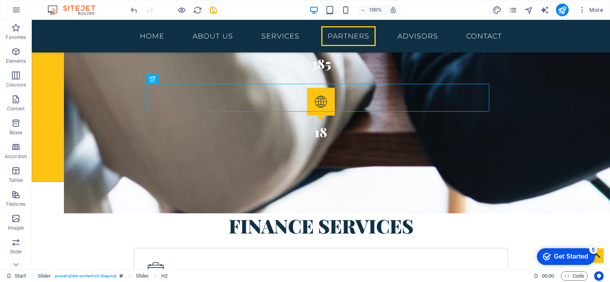
scroll to position [1605, 0]
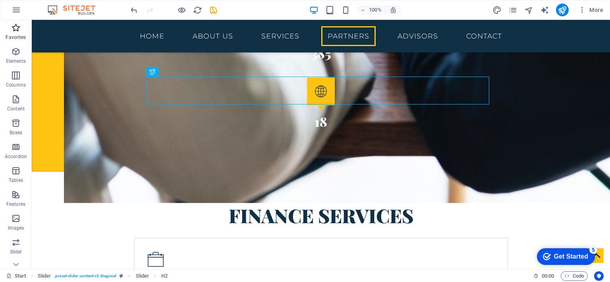
click at [18, 29] on icon "button" at bounding box center [16, 28] width 10 height 10
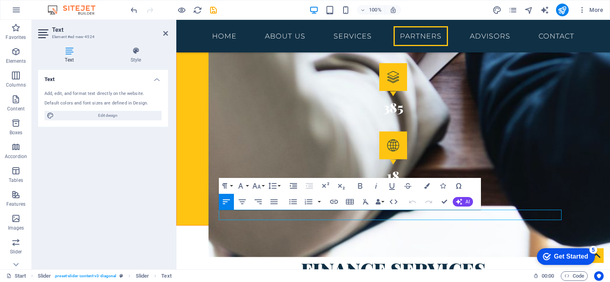
scroll to position [2, 0]
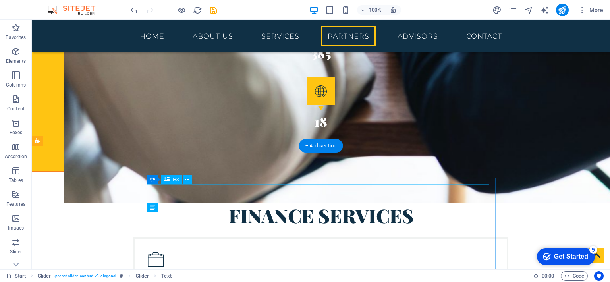
scroll to position [1497, 0]
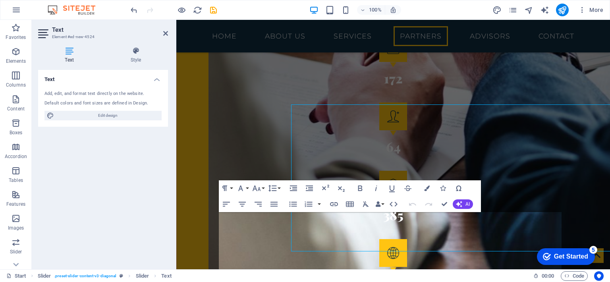
click at [151, 240] on div "Text Add, edit, and format text directly on the website. Default colors and fon…" at bounding box center [103, 166] width 130 height 193
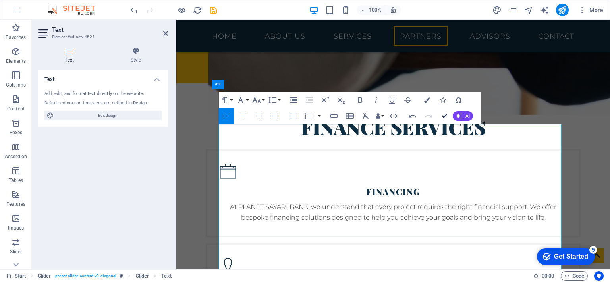
scroll to position [1585, 0]
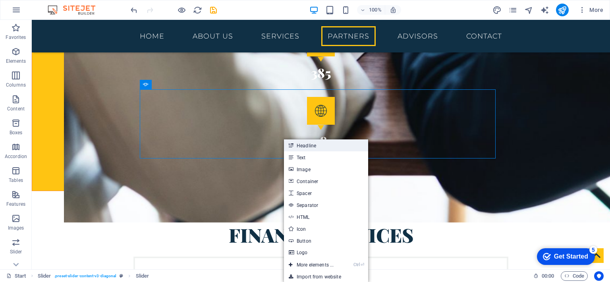
click at [300, 143] on link "Headline" at bounding box center [326, 145] width 84 height 12
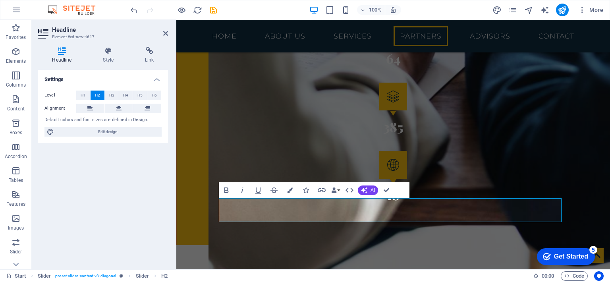
scroll to position [5, 0]
click at [112, 91] on span "H3" at bounding box center [111, 96] width 5 height 10
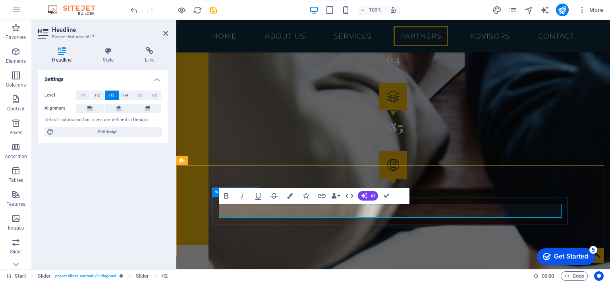
drag, startPoint x: 329, startPoint y: 214, endPoint x: 191, endPoint y: 211, distance: 138.2
select select "rem"
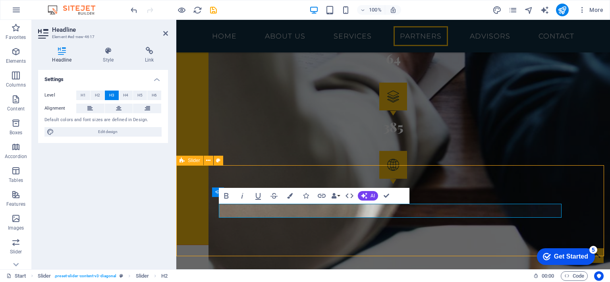
select select "rem"
select select "px"
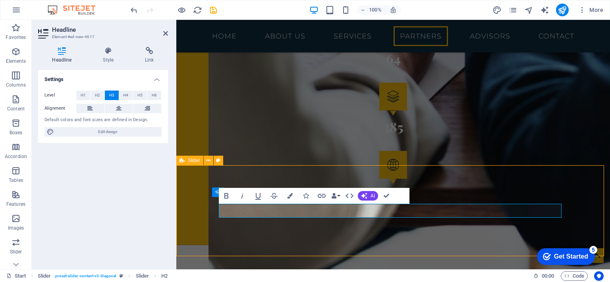
select select "px"
select select "rem"
select select "%"
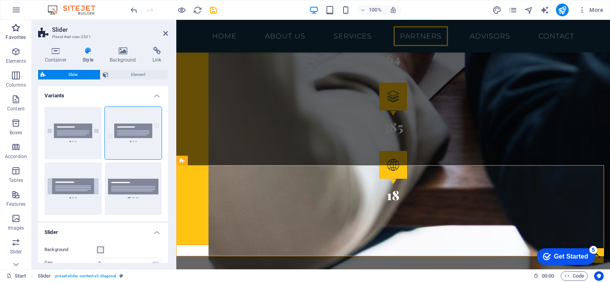
click at [16, 27] on icon "button" at bounding box center [16, 28] width 10 height 10
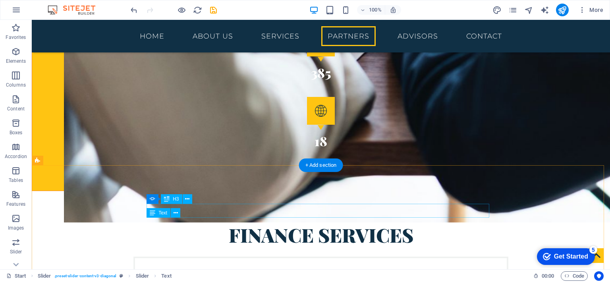
scroll to position [1478, 0]
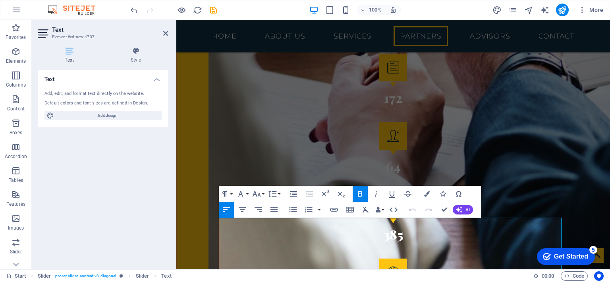
scroll to position [1585, 0]
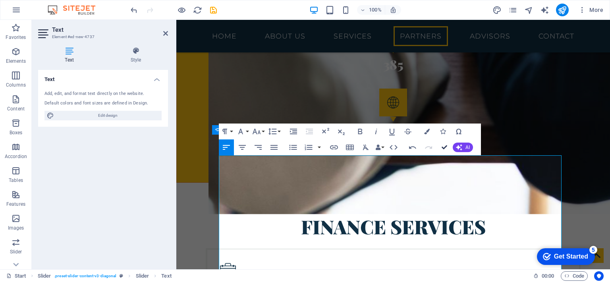
scroll to position [1540, 0]
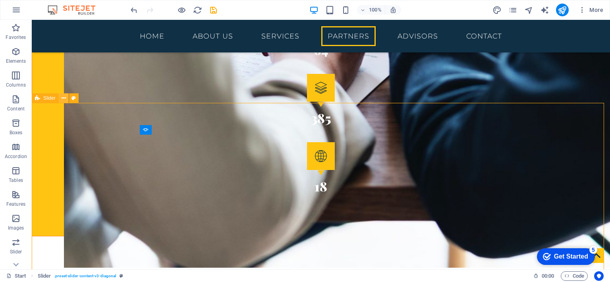
click at [61, 97] on button at bounding box center [64, 98] width 10 height 10
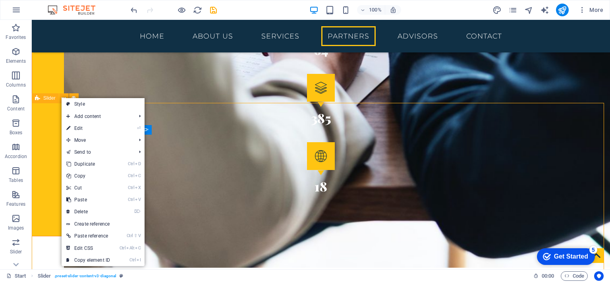
click at [46, 100] on span "Slider" at bounding box center [49, 98] width 12 height 5
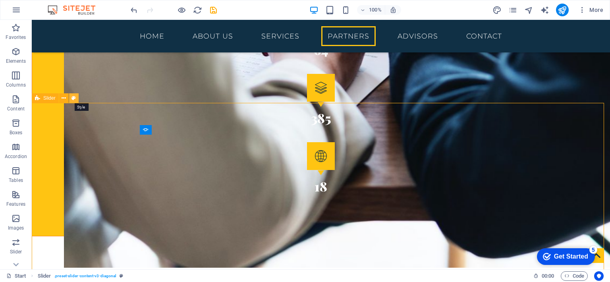
click at [73, 99] on icon at bounding box center [73, 98] width 4 height 8
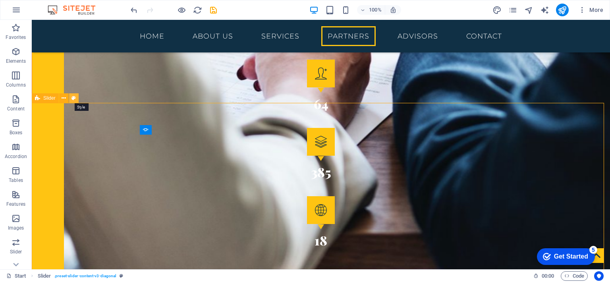
select select "rem"
select select "px"
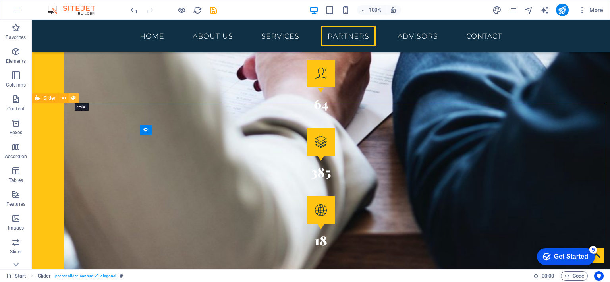
select select "px"
select select "rem"
select select "%"
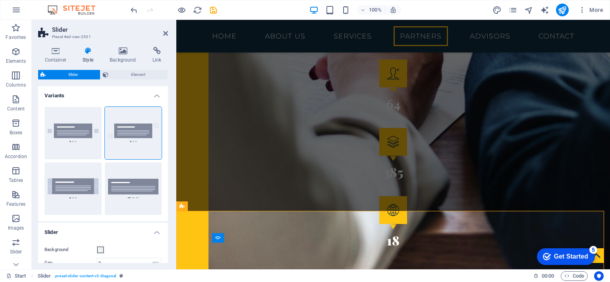
click at [91, 52] on icon at bounding box center [88, 51] width 24 height 8
click at [122, 53] on icon at bounding box center [123, 51] width 40 height 8
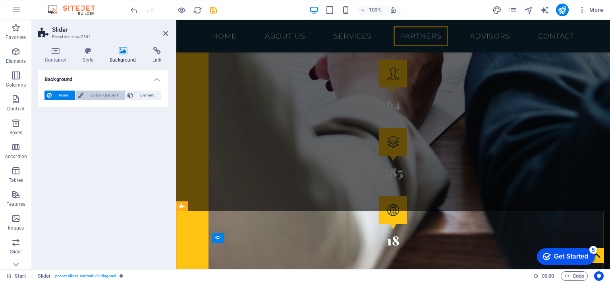
click at [97, 97] on span "Color / Gradient" at bounding box center [104, 96] width 37 height 10
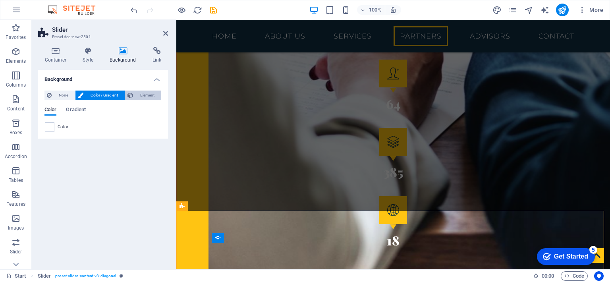
click at [141, 97] on span "Element" at bounding box center [146, 96] width 23 height 10
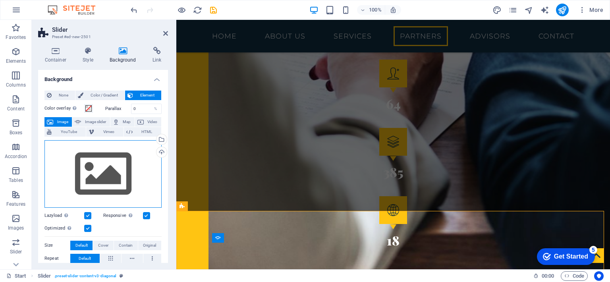
click at [102, 175] on div "Drag files here, click to choose files or select files from Files or our free s…" at bounding box center [102, 173] width 117 height 67
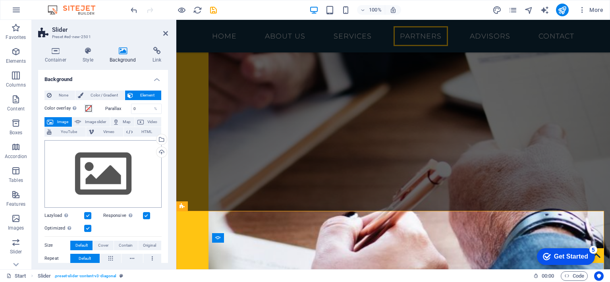
scroll to position [1769, 0]
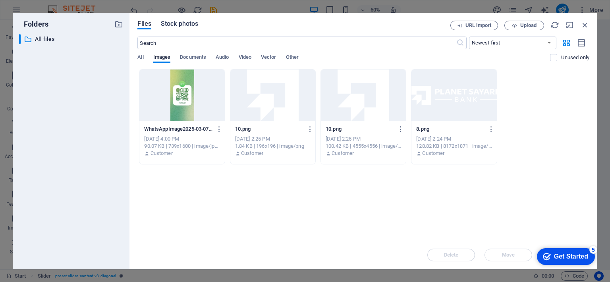
click at [189, 25] on span "Stock photos" at bounding box center [179, 24] width 37 height 10
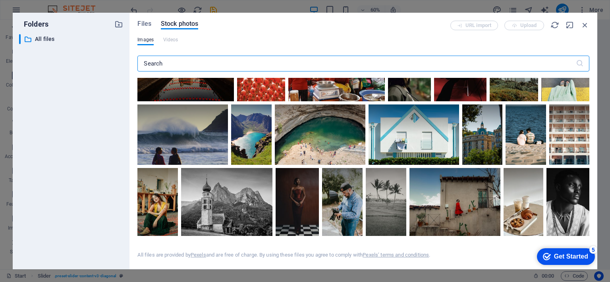
scroll to position [605, 0]
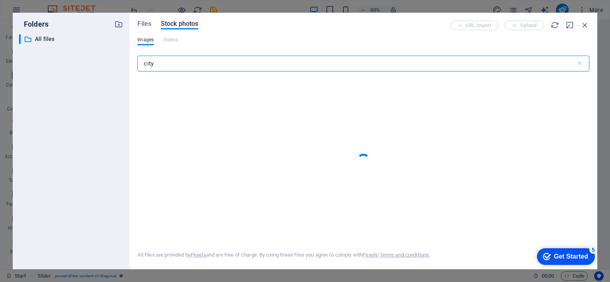
type input "city"
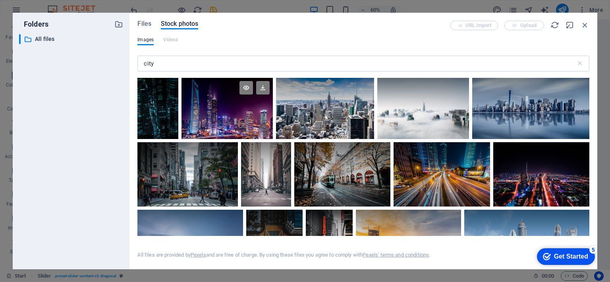
click at [220, 115] on div at bounding box center [226, 108] width 91 height 61
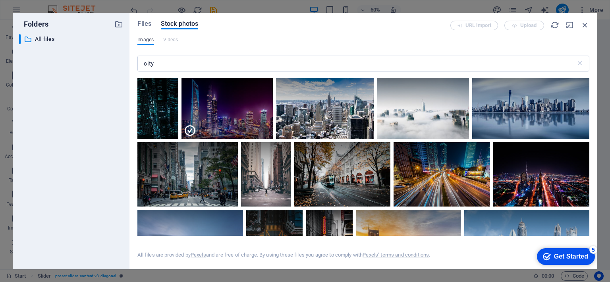
click at [560, 255] on div "Get Started" at bounding box center [571, 256] width 34 height 7
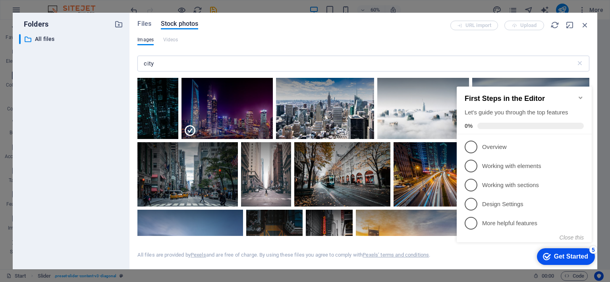
click at [581, 96] on icon "Minimize checklist" at bounding box center [581, 97] width 4 height 2
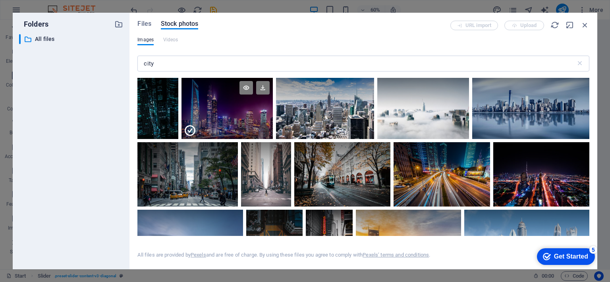
click at [238, 113] on div at bounding box center [226, 123] width 91 height 31
click at [238, 113] on div at bounding box center [226, 108] width 91 height 61
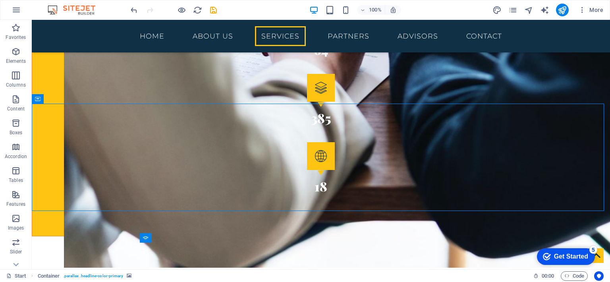
scroll to position [1433, 0]
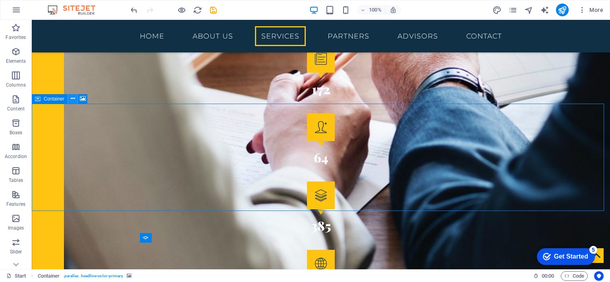
click at [73, 101] on icon at bounding box center [73, 98] width 4 height 8
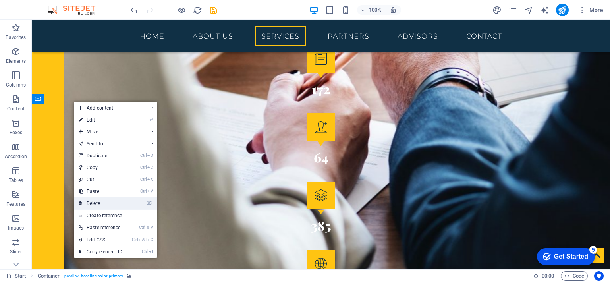
click at [101, 207] on link "⌦ Delete" at bounding box center [100, 203] width 53 height 12
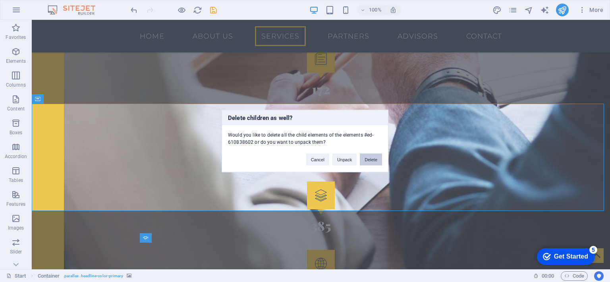
click at [376, 162] on button "Delete" at bounding box center [371, 160] width 22 height 12
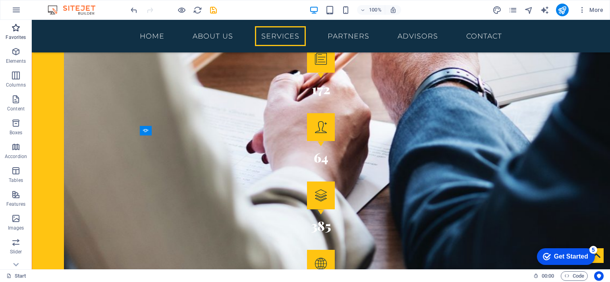
click at [17, 30] on icon "button" at bounding box center [16, 28] width 10 height 10
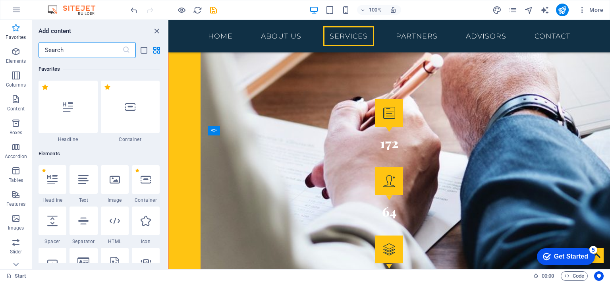
scroll to position [1540, 0]
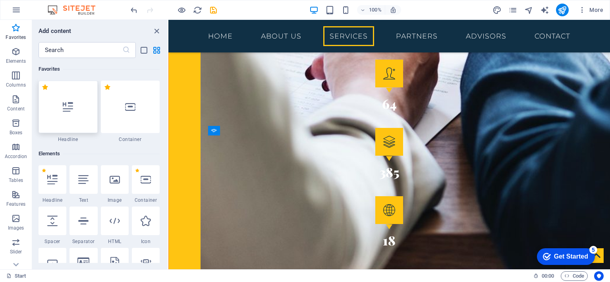
click at [67, 108] on icon at bounding box center [68, 107] width 10 height 10
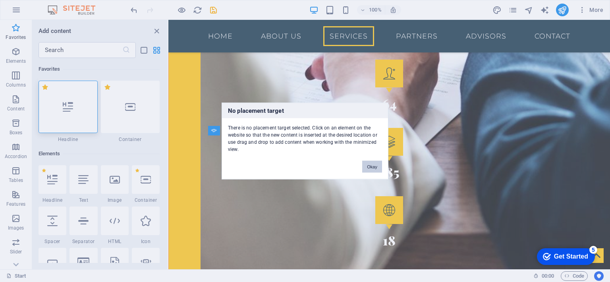
click at [370, 167] on button "Okay" at bounding box center [372, 167] width 20 height 12
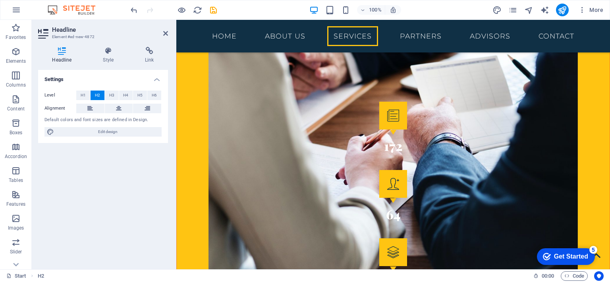
scroll to position [1514, 0]
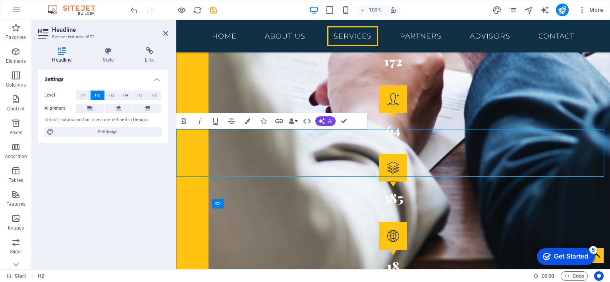
drag, startPoint x: 424, startPoint y: 172, endPoint x: 168, endPoint y: 134, distance: 258.4
click at [108, 94] on button "H3" at bounding box center [112, 96] width 14 height 10
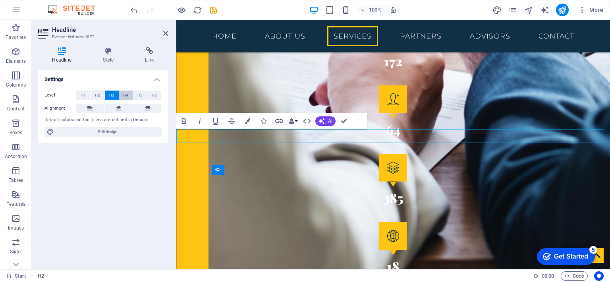
click at [125, 96] on span "H4" at bounding box center [125, 96] width 5 height 10
click at [96, 94] on span "H2" at bounding box center [97, 96] width 5 height 10
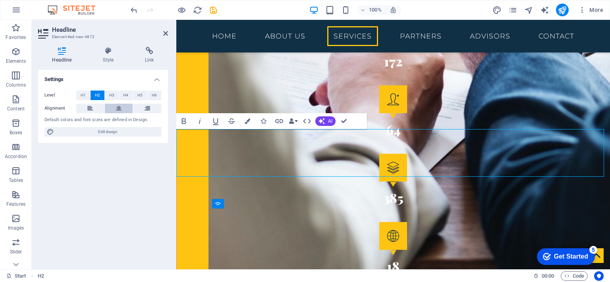
click at [123, 112] on button at bounding box center [119, 109] width 28 height 10
click at [108, 52] on icon at bounding box center [108, 51] width 39 height 8
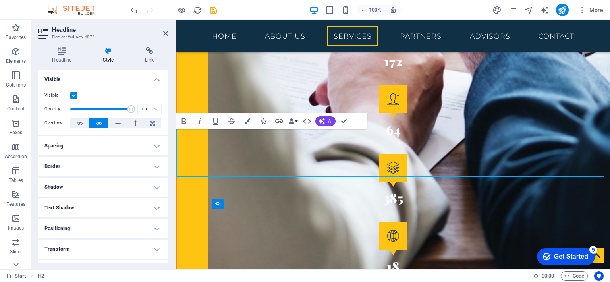
type input "100"
drag, startPoint x: 125, startPoint y: 108, endPoint x: 142, endPoint y: 112, distance: 17.1
click at [142, 112] on div "Opacity 100 %" at bounding box center [102, 109] width 117 height 12
click at [157, 210] on h4 "Text Shadow" at bounding box center [103, 207] width 130 height 19
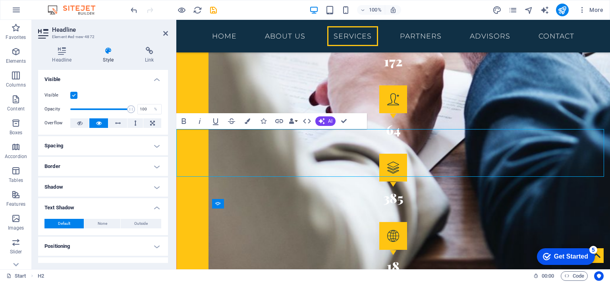
click at [150, 186] on h4 "Shadow" at bounding box center [103, 186] width 130 height 19
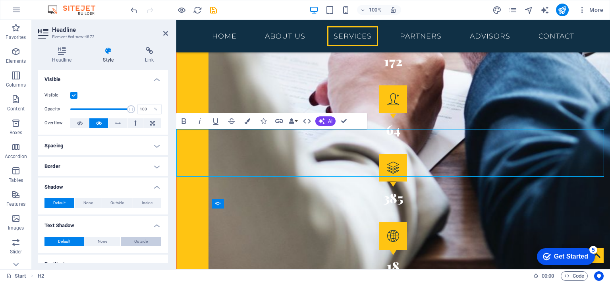
click at [143, 243] on span "Outside" at bounding box center [140, 242] width 13 height 10
type input "2"
type input "4"
click at [76, 253] on span at bounding box center [74, 254] width 6 height 6
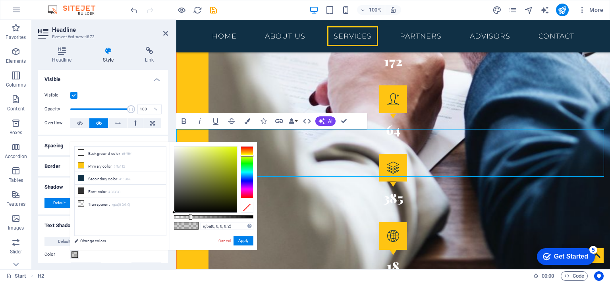
click at [249, 156] on div at bounding box center [247, 172] width 13 height 52
click at [222, 158] on div at bounding box center [205, 180] width 63 height 66
click at [228, 154] on div at bounding box center [205, 180] width 63 height 66
type input "rgba(204, 223, 30, 0.731)"
drag, startPoint x: 191, startPoint y: 216, endPoint x: 232, endPoint y: 224, distance: 42.1
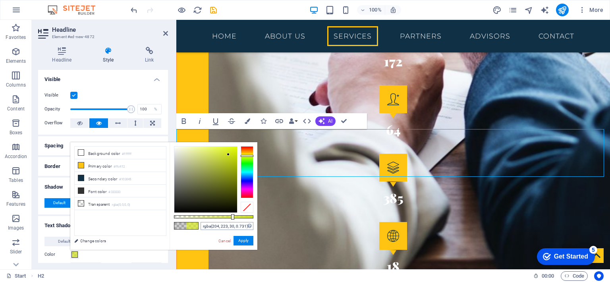
click at [232, 224] on div "rgba(204, 223, 30, 0.731) Supported formats #0852ed rgb(8, 82, 237) rgba(8, 82,…" at bounding box center [214, 253] width 88 height 223
click at [246, 245] on button "Apply" at bounding box center [243, 241] width 20 height 10
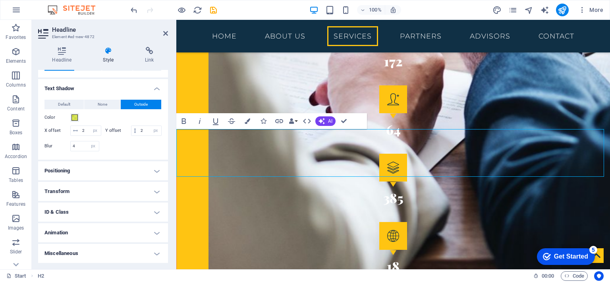
scroll to position [147, 0]
click at [154, 193] on h4 "Transform" at bounding box center [103, 191] width 130 height 19
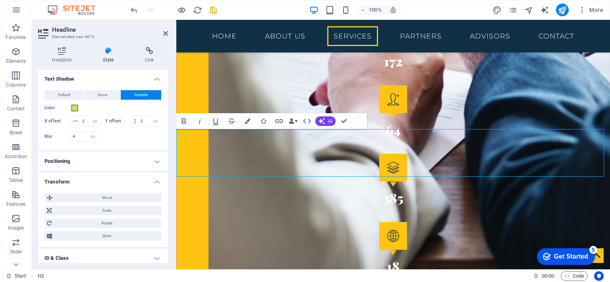
click at [154, 187] on h4 "Transform" at bounding box center [103, 179] width 130 height 14
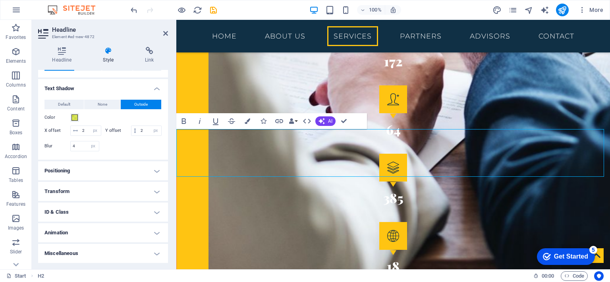
click at [156, 237] on h4 "Animation" at bounding box center [103, 232] width 130 height 19
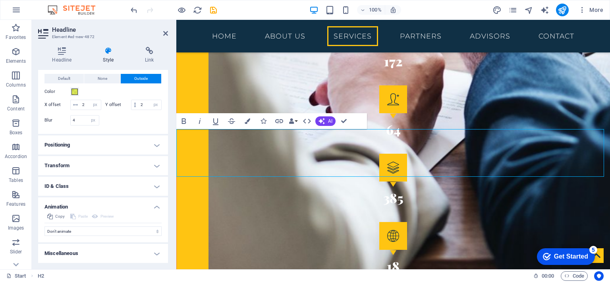
scroll to position [172, 0]
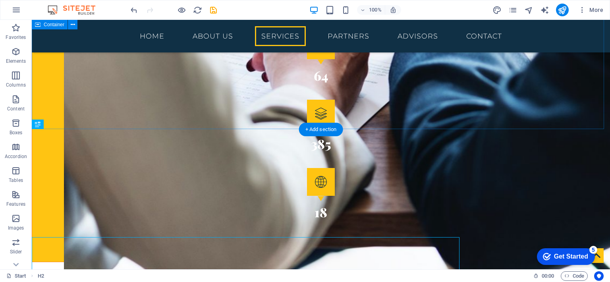
scroll to position [1407, 0]
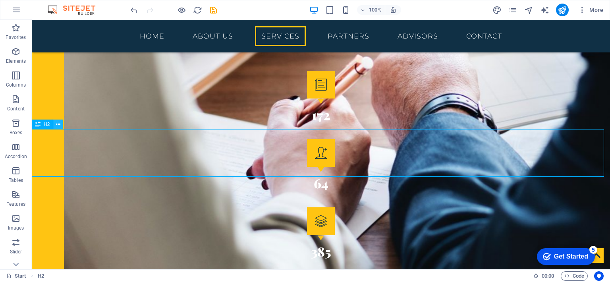
click at [58, 126] on icon at bounding box center [58, 124] width 4 height 8
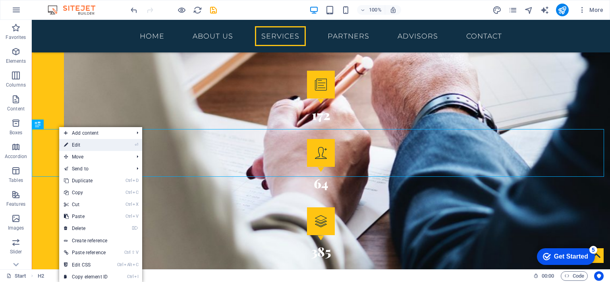
click at [75, 145] on link "⏎ Edit" at bounding box center [85, 145] width 53 height 12
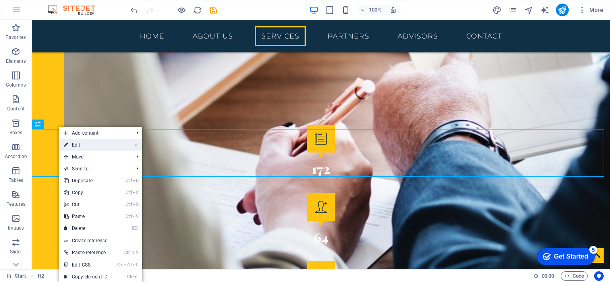
select select "px"
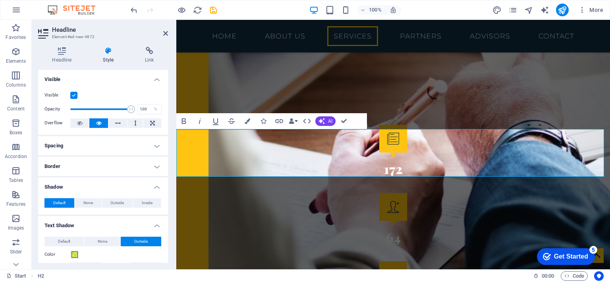
scroll to position [1514, 0]
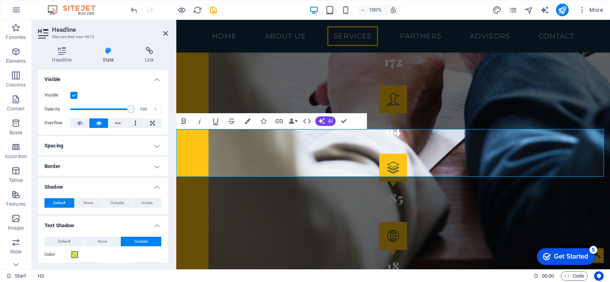
click at [106, 51] on icon at bounding box center [108, 51] width 39 height 8
click at [156, 166] on h4 "Border" at bounding box center [103, 166] width 130 height 19
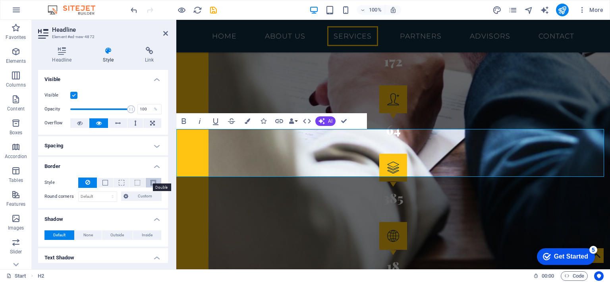
click at [152, 184] on span at bounding box center [153, 183] width 6 height 6
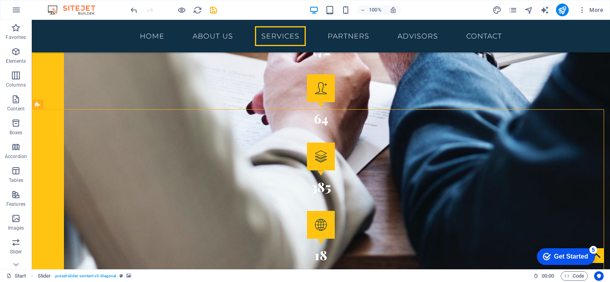
scroll to position [1475, 0]
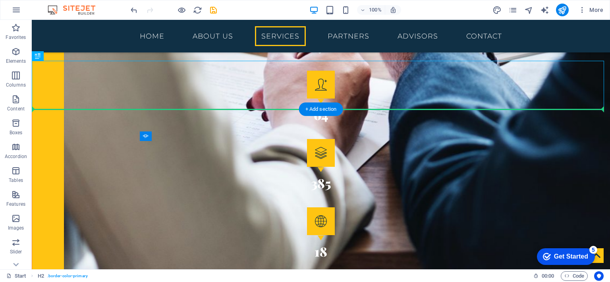
drag, startPoint x: 79, startPoint y: 77, endPoint x: 64, endPoint y: 110, distance: 36.6
drag, startPoint x: 78, startPoint y: 77, endPoint x: 63, endPoint y: 126, distance: 51.8
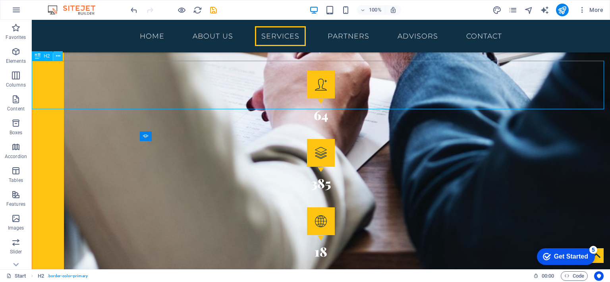
click at [59, 58] on icon at bounding box center [58, 56] width 4 height 8
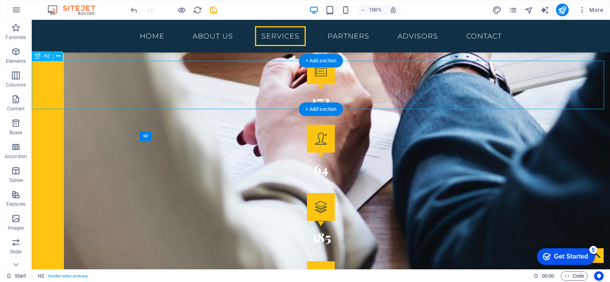
select select "px"
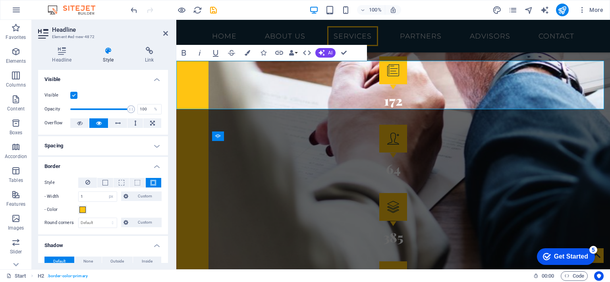
scroll to position [1583, 0]
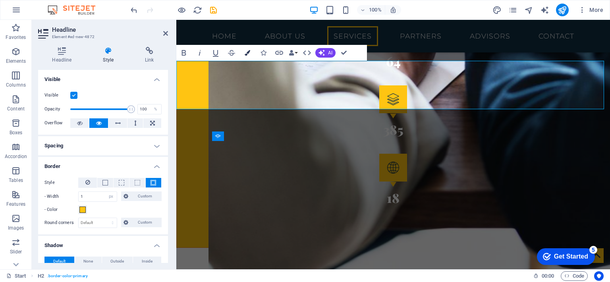
click at [247, 53] on icon "button" at bounding box center [248, 53] width 6 height 6
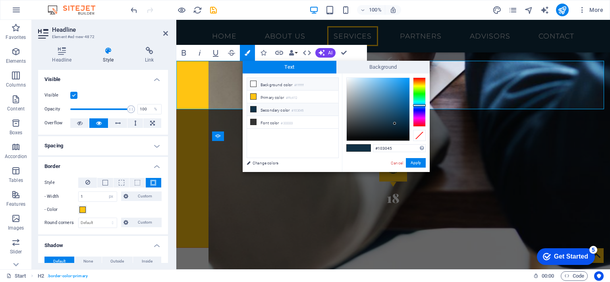
click at [253, 82] on icon at bounding box center [254, 84] width 6 height 6
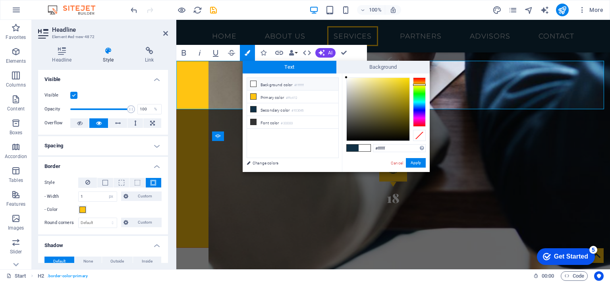
click at [419, 85] on div at bounding box center [419, 101] width 13 height 49
click at [419, 86] on div at bounding box center [419, 86] width 13 height 2
click at [412, 162] on button "Apply" at bounding box center [416, 163] width 20 height 10
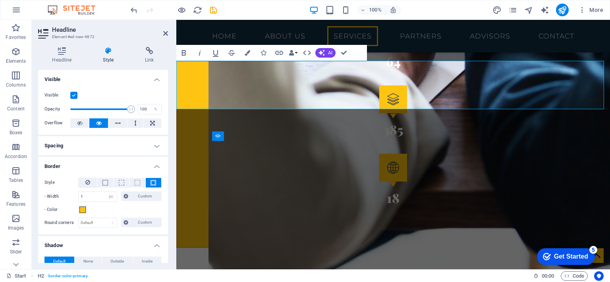
drag, startPoint x: 193, startPoint y: 73, endPoint x: 517, endPoint y: 130, distance: 328.5
click at [247, 52] on icon "button" at bounding box center [248, 53] width 6 height 6
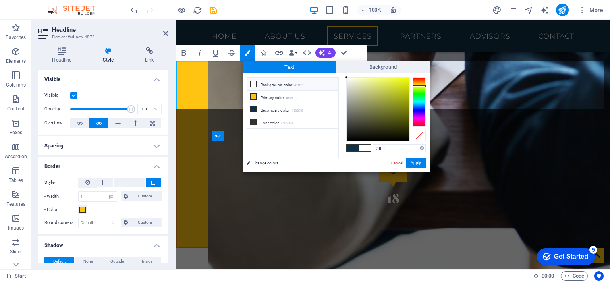
click at [255, 85] on icon at bounding box center [254, 84] width 6 height 6
drag, startPoint x: 345, startPoint y: 77, endPoint x: 356, endPoint y: 143, distance: 65.9
click at [356, 143] on div "#000000 Supported formats #0852ed rgb(8, 82, 237) rgba(8, 82, 237, 90%) hsv(221…" at bounding box center [386, 180] width 88 height 214
type input "#9fa900"
click at [552, 99] on div "Drag here to replace the existing content. Press “Ctrl” if you want to create a…" at bounding box center [393, 144] width 434 height 249
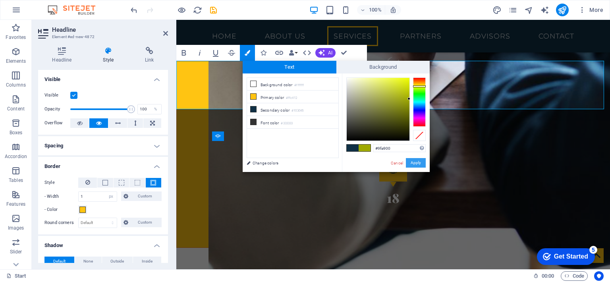
click at [417, 165] on button "Apply" at bounding box center [416, 163] width 20 height 10
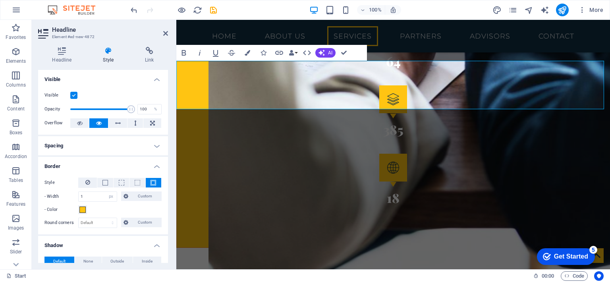
drag, startPoint x: 166, startPoint y: 111, endPoint x: 168, endPoint y: 127, distance: 16.8
click at [168, 127] on div "Headline Style Link Settings Level H1 H2 H3 H4 H5 H6 Alignment Default colors a…" at bounding box center [103, 154] width 143 height 229
drag, startPoint x: 168, startPoint y: 127, endPoint x: 170, endPoint y: 143, distance: 15.1
click at [170, 143] on div "Headline Style Link Settings Level H1 H2 H3 H4 H5 H6 Alignment Default colors a…" at bounding box center [103, 154] width 143 height 229
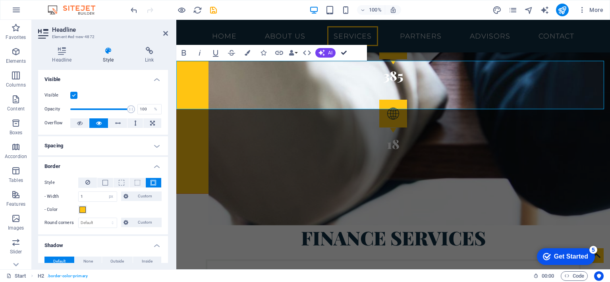
scroll to position [1475, 0]
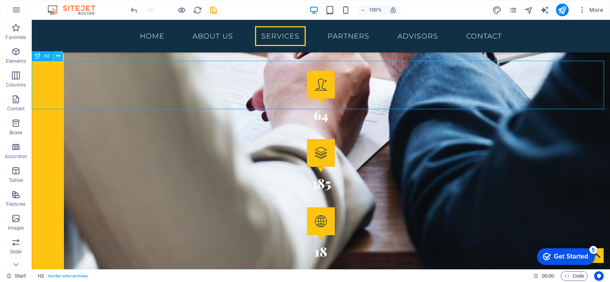
click at [57, 55] on icon at bounding box center [58, 56] width 4 height 8
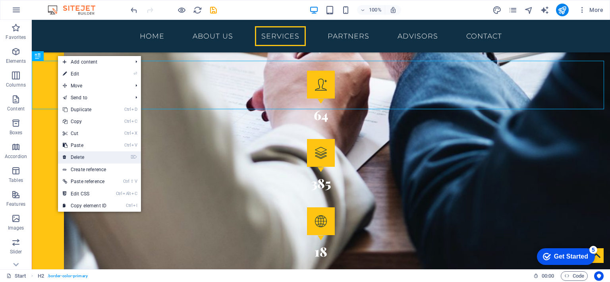
click at [83, 158] on link "⌦ Delete" at bounding box center [84, 157] width 53 height 12
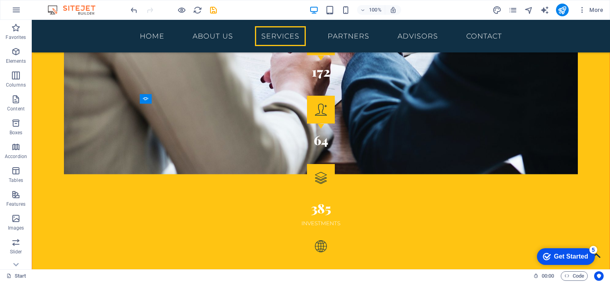
scroll to position [1464, 0]
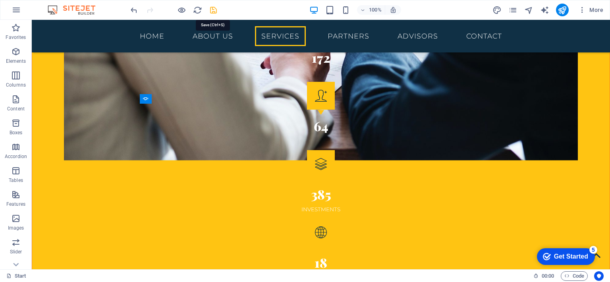
click at [212, 12] on icon "save" at bounding box center [213, 10] width 9 height 9
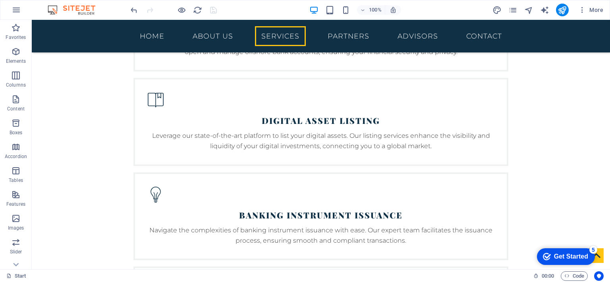
scroll to position [1960, 0]
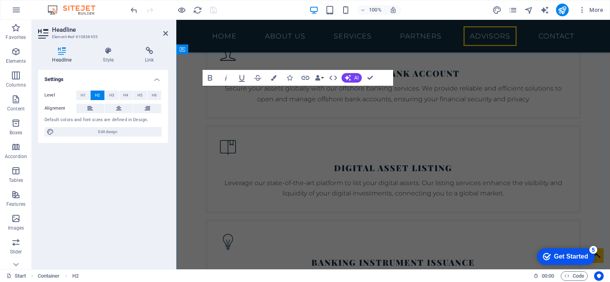
scroll to position [2068, 0]
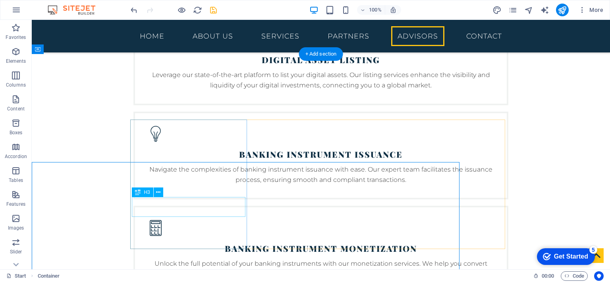
scroll to position [1960, 0]
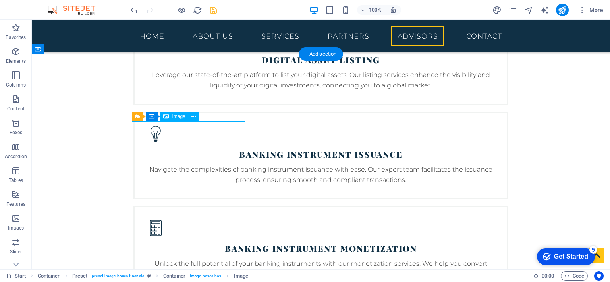
select select "%"
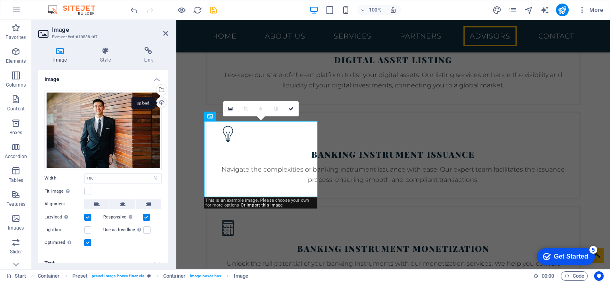
click at [160, 103] on div "Upload" at bounding box center [161, 103] width 12 height 12
click at [160, 86] on div "Select files from the file manager, stock photos, or upload file(s)" at bounding box center [161, 91] width 12 height 12
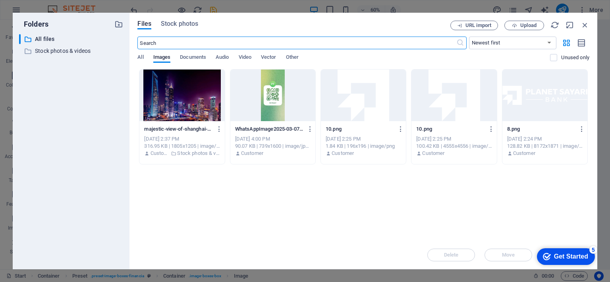
scroll to position [2297, 0]
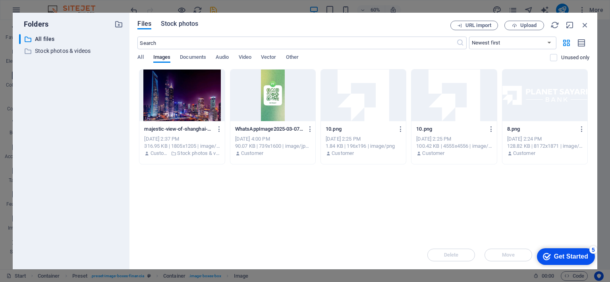
click at [179, 24] on span "Stock photos" at bounding box center [179, 24] width 37 height 10
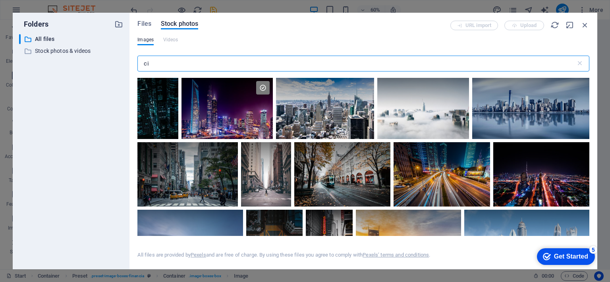
type input "c"
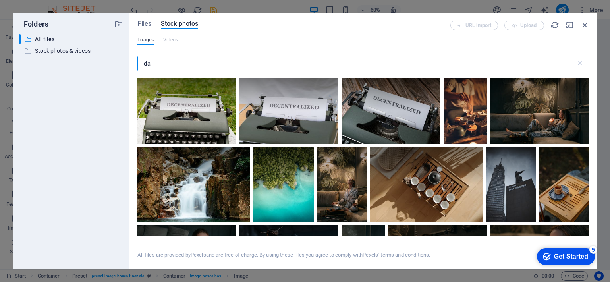
type input "d"
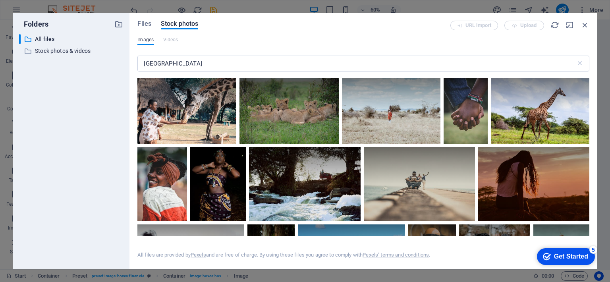
click at [588, 89] on div "Files Stock photos URL import Upload Images Videos kenya ​ All files are provid…" at bounding box center [363, 141] width 468 height 256
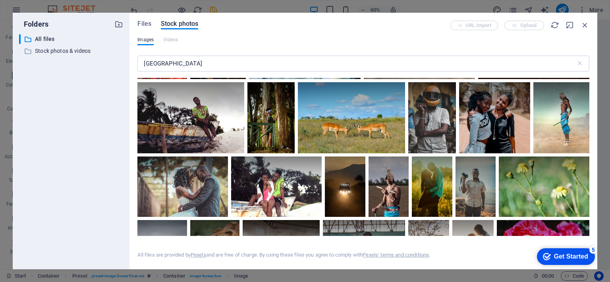
scroll to position [0, 0]
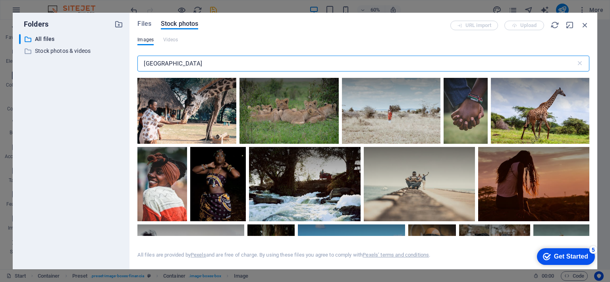
click at [173, 65] on input "[GEOGRAPHIC_DATA]" at bounding box center [356, 64] width 438 height 16
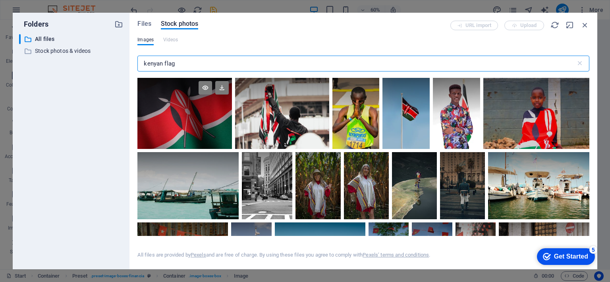
type input "kenyan flag"
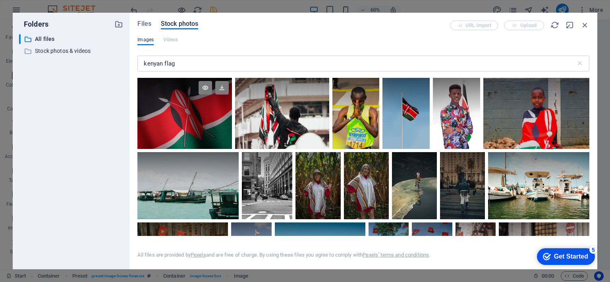
click at [168, 123] on div at bounding box center [184, 113] width 94 height 71
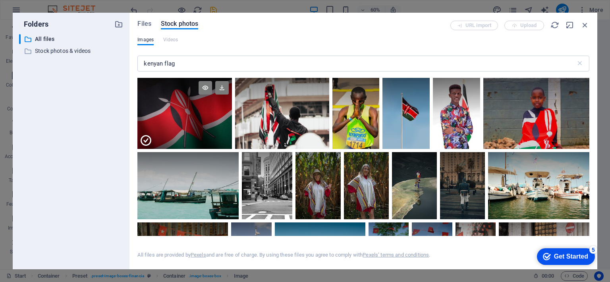
click at [200, 99] on div at bounding box center [184, 95] width 94 height 35
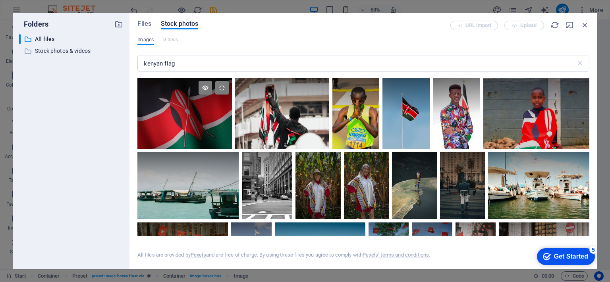
scroll to position [2068, 0]
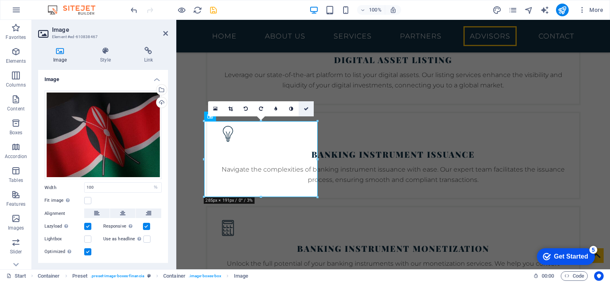
click at [306, 109] on icon at bounding box center [306, 108] width 5 height 5
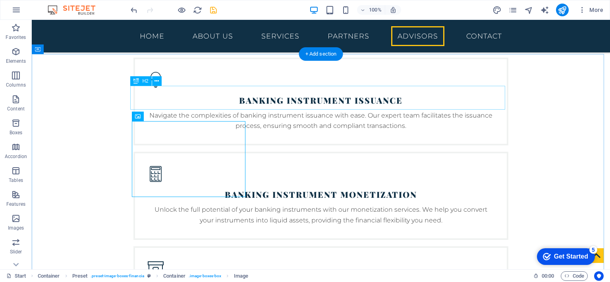
scroll to position [1960, 0]
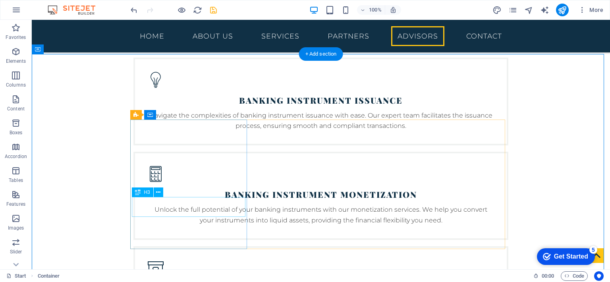
scroll to position [1960, 0]
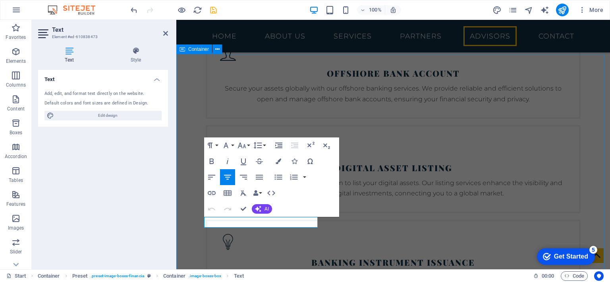
scroll to position [2068, 0]
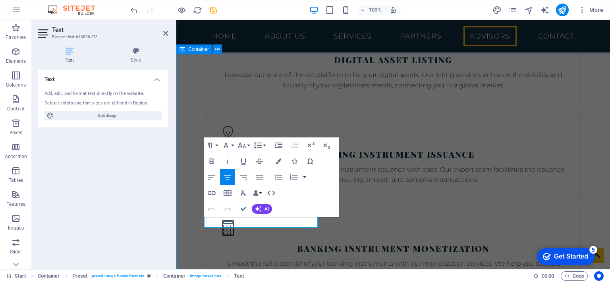
drag, startPoint x: 287, startPoint y: 223, endPoint x: 200, endPoint y: 226, distance: 86.6
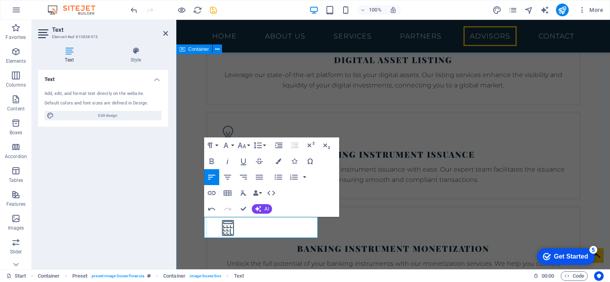
drag, startPoint x: 262, startPoint y: 232, endPoint x: 198, endPoint y: 222, distance: 65.0
click at [228, 175] on icon "button" at bounding box center [227, 177] width 7 height 5
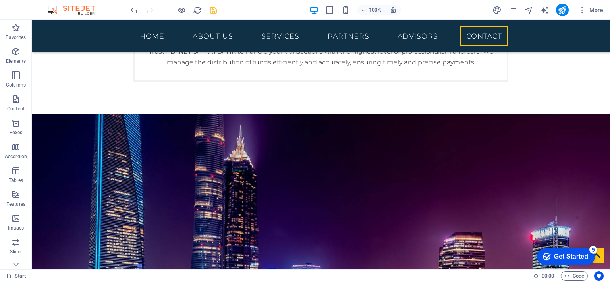
scroll to position [2346, 0]
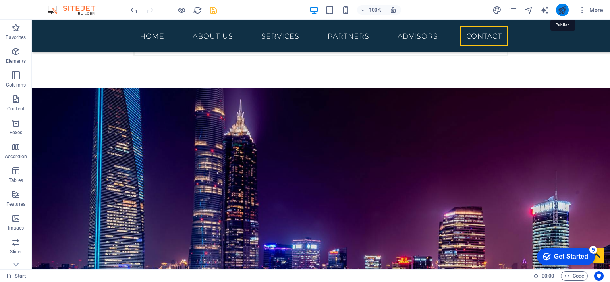
click at [561, 10] on icon "publish" at bounding box center [561, 10] width 9 height 9
